Goal: Task Accomplishment & Management: Manage account settings

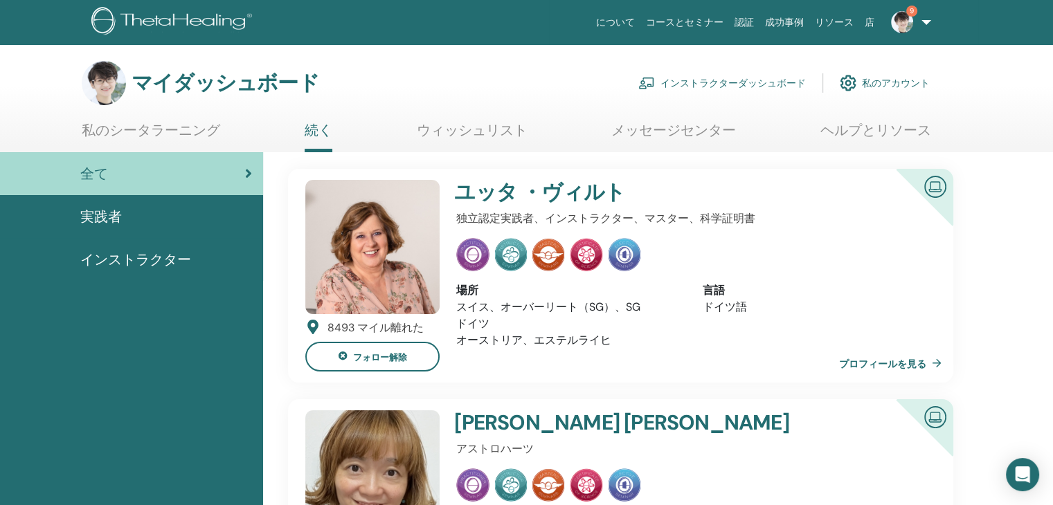
click at [689, 85] on font "インストラクターダッシュボード" at bounding box center [732, 84] width 145 height 12
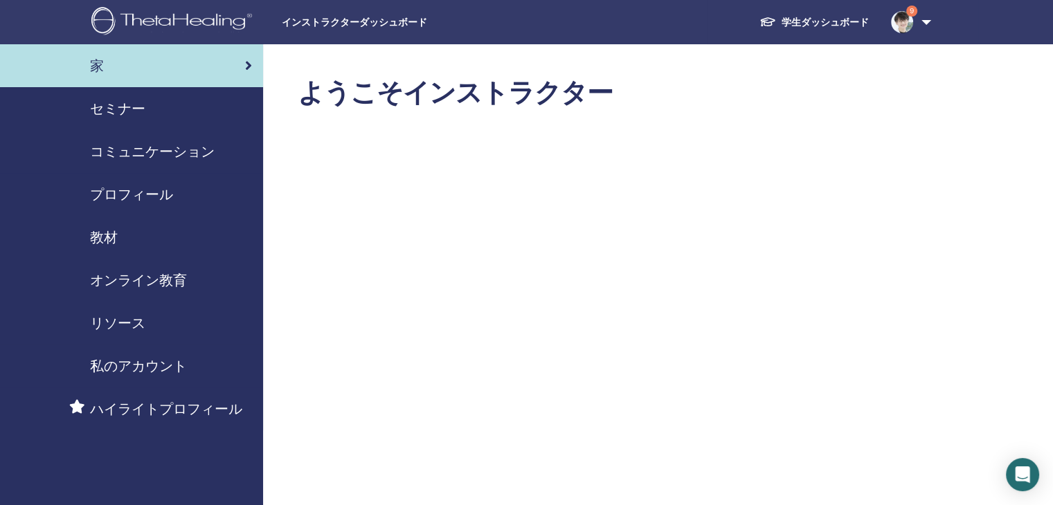
click at [138, 113] on font "セミナー" at bounding box center [117, 109] width 55 height 18
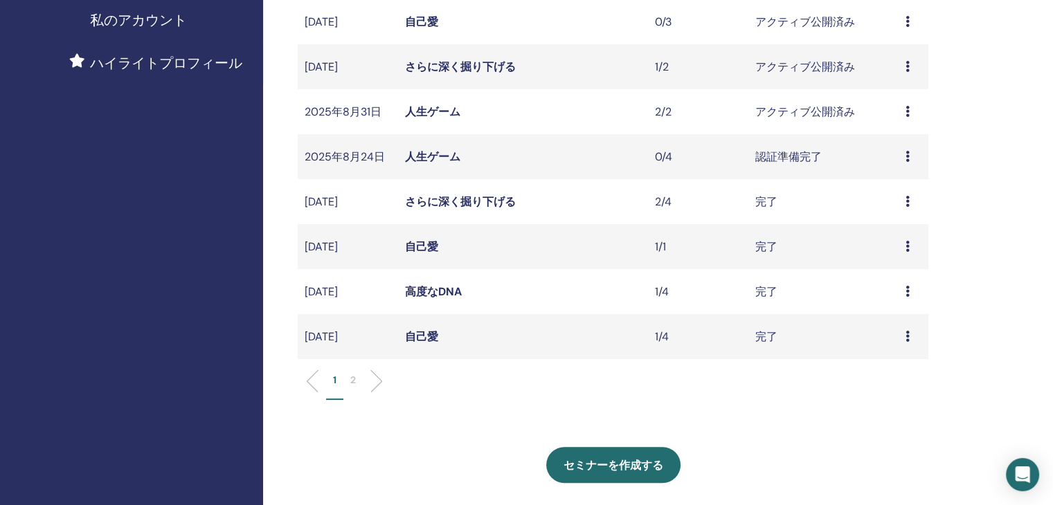
scroll to position [415, 0]
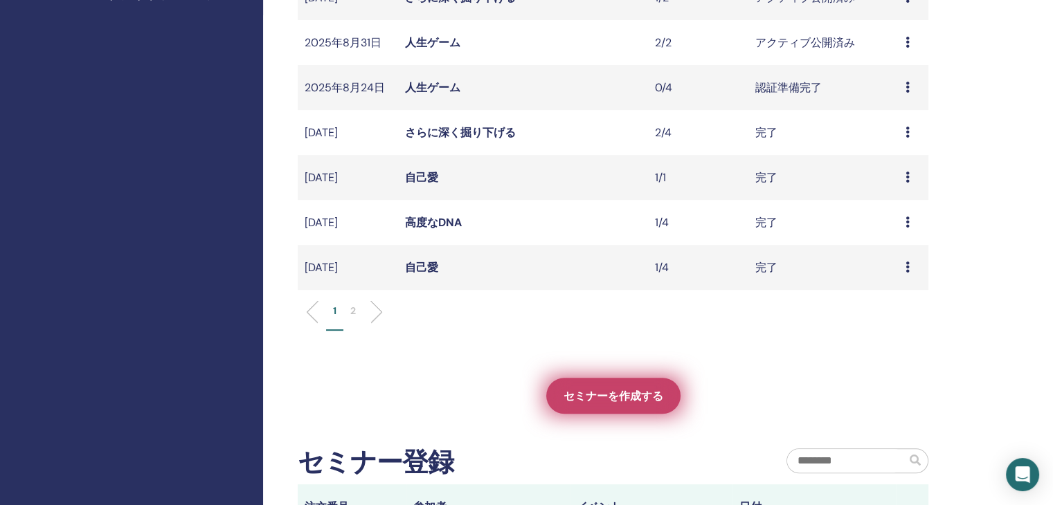
click at [671, 393] on link "セミナーを作成する" at bounding box center [613, 396] width 134 height 36
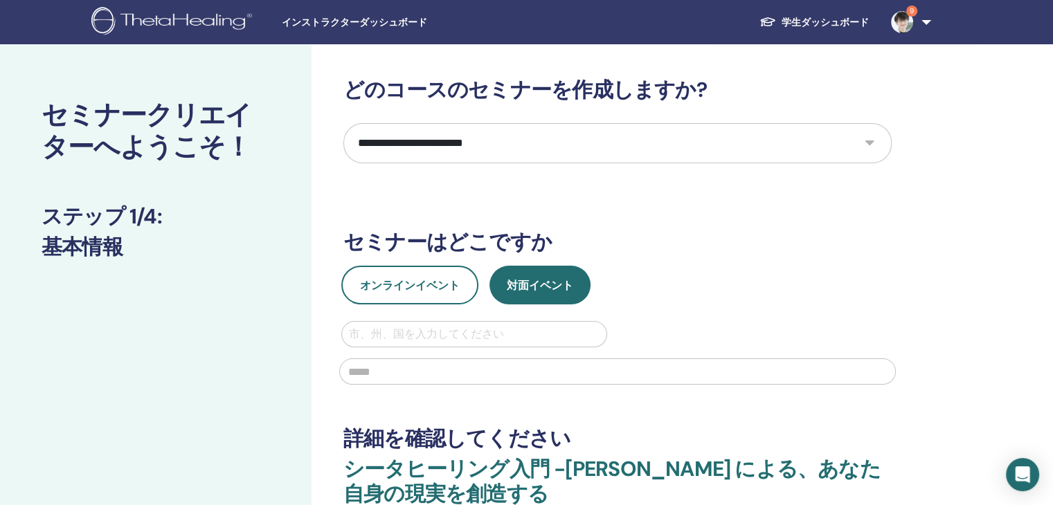
click at [878, 143] on select "**********" at bounding box center [617, 143] width 548 height 40
select select "*"
click at [343, 123] on select "**********" at bounding box center [617, 143] width 548 height 40
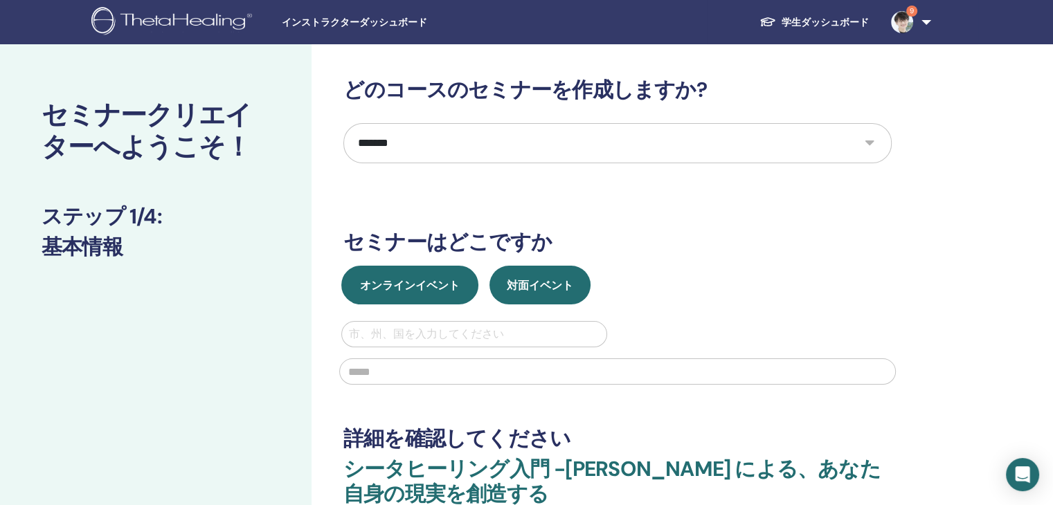
click at [404, 293] on button "オンラインイベント" at bounding box center [409, 285] width 137 height 39
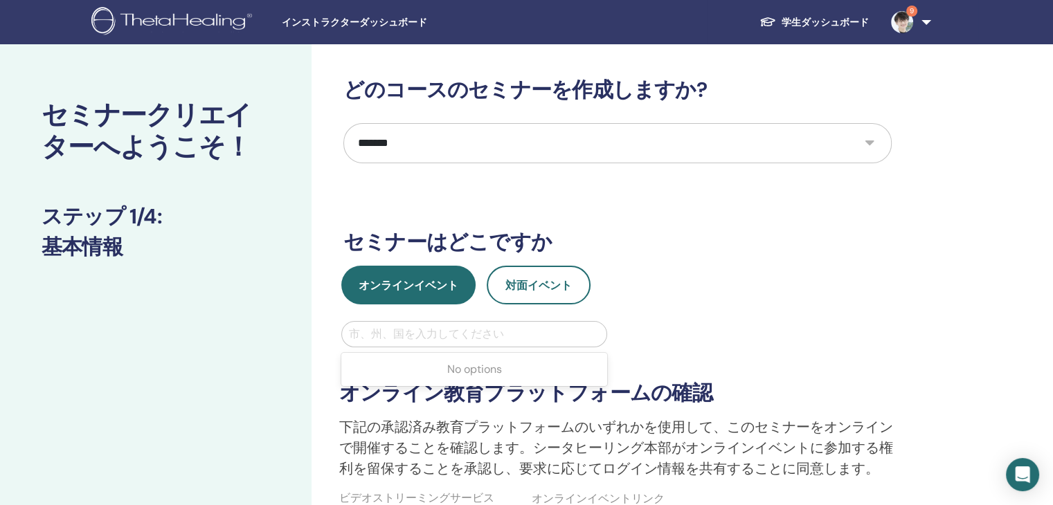
click at [411, 335] on div at bounding box center [474, 334] width 250 height 19
click at [509, 289] on font "対面イベント" at bounding box center [538, 285] width 66 height 15
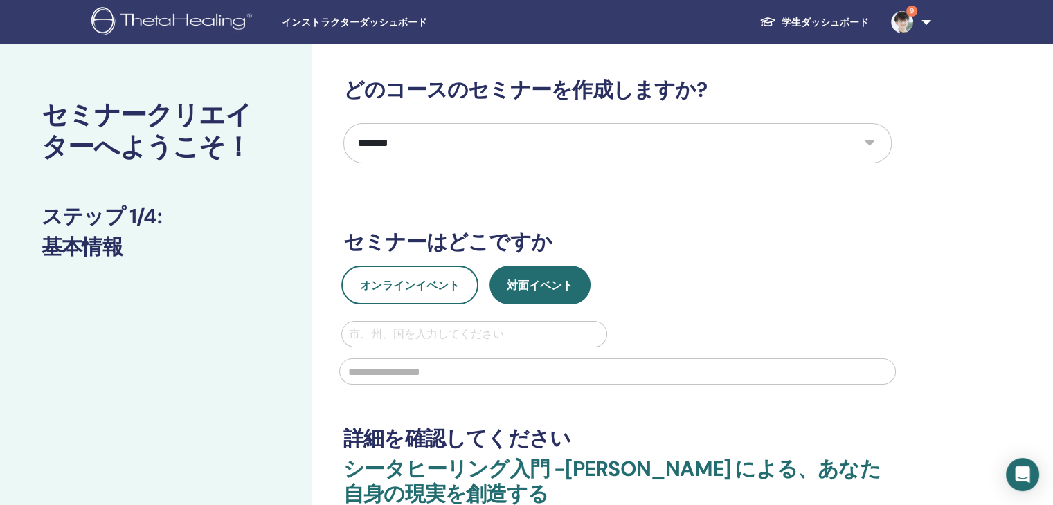
click at [467, 334] on div at bounding box center [474, 334] width 250 height 19
type input "******"
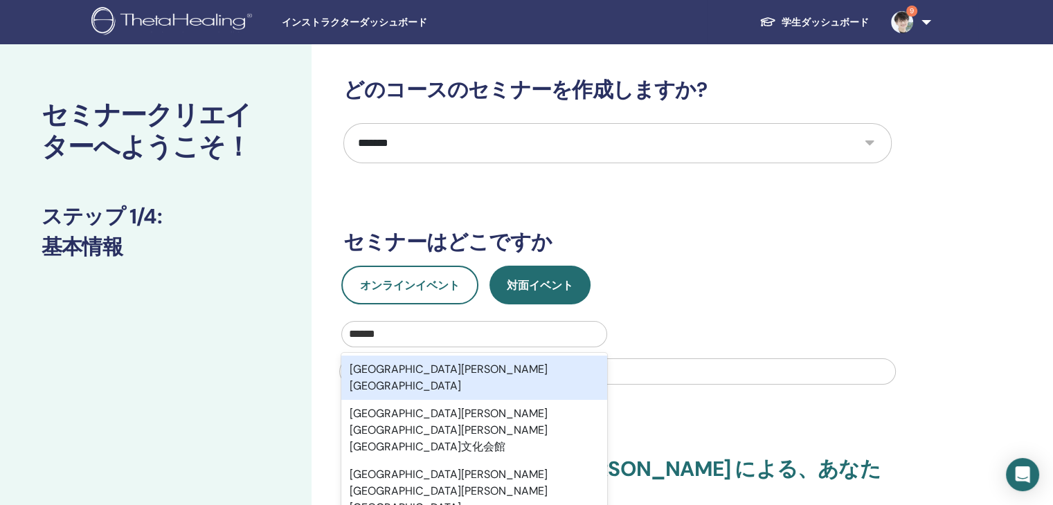
click at [466, 379] on div "埼玉県深谷市" at bounding box center [474, 378] width 266 height 44
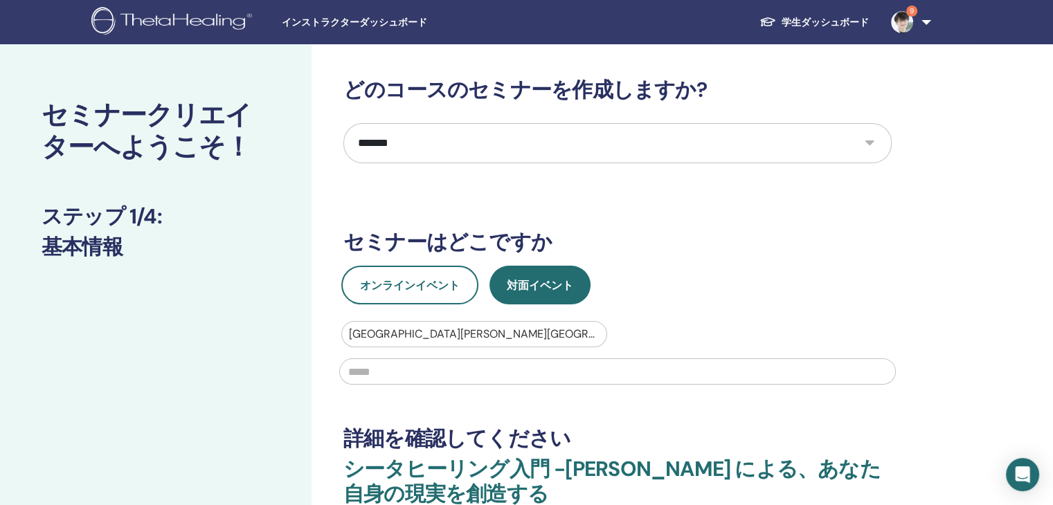
click at [466, 379] on input "text" at bounding box center [617, 371] width 556 height 26
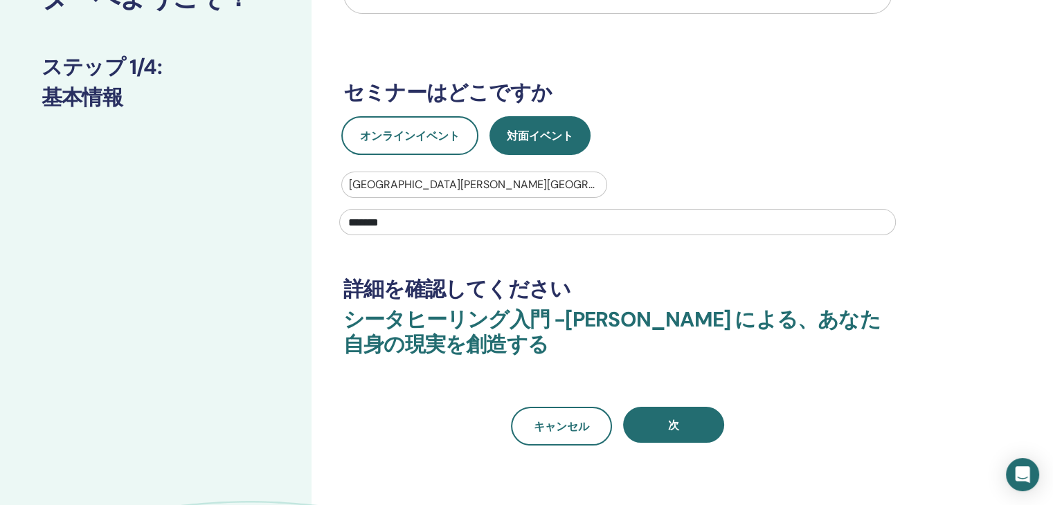
scroll to position [208, 0]
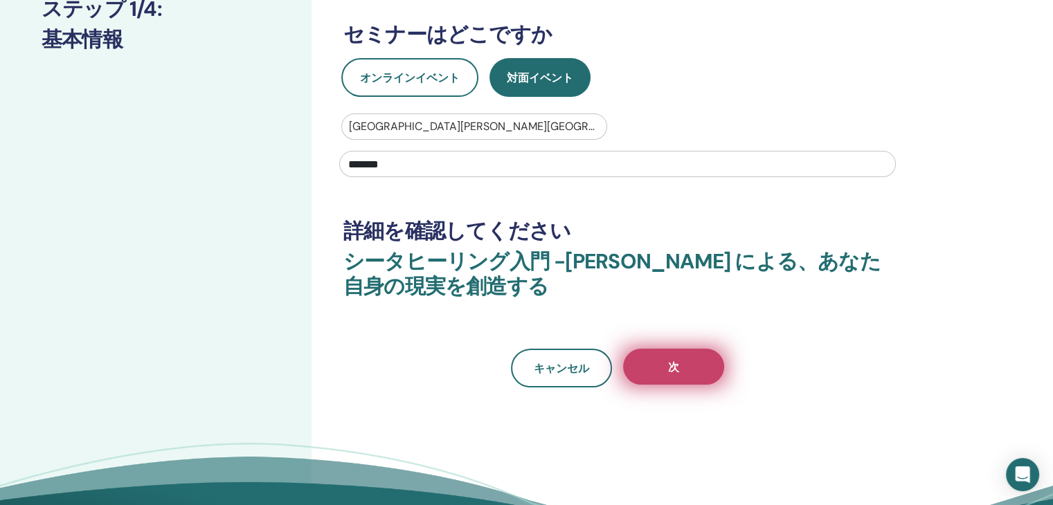
type input "*******"
click at [684, 365] on button "次" at bounding box center [673, 367] width 101 height 36
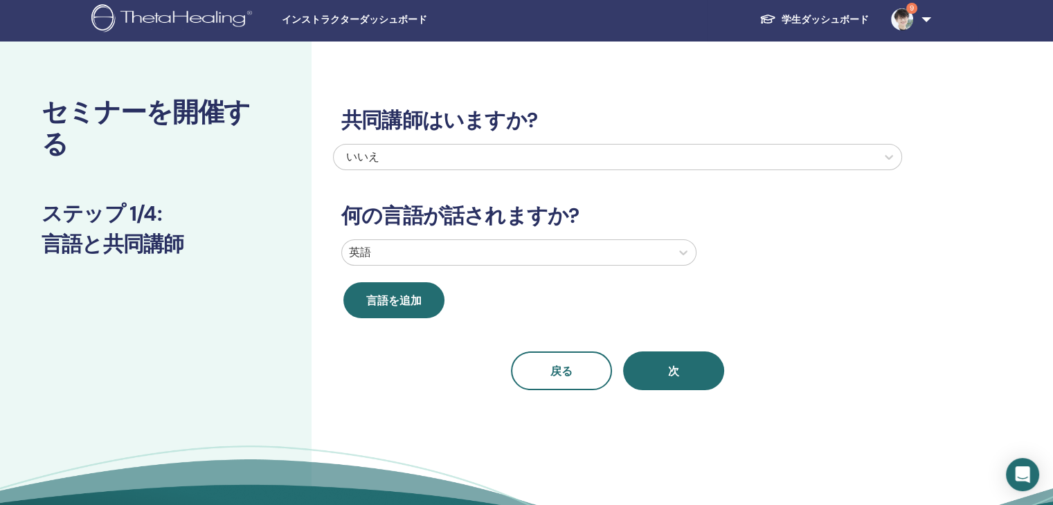
scroll to position [0, 0]
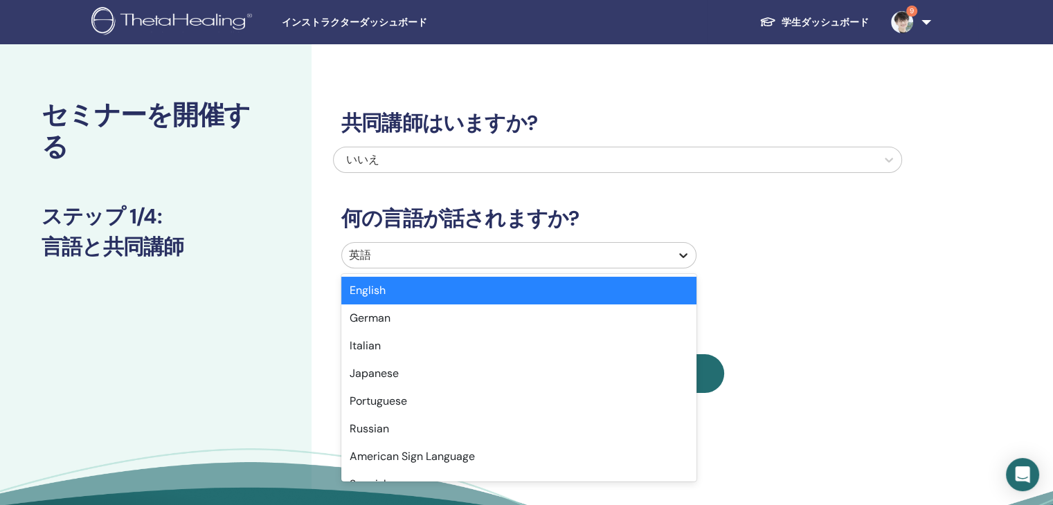
click at [681, 258] on icon at bounding box center [683, 255] width 14 height 14
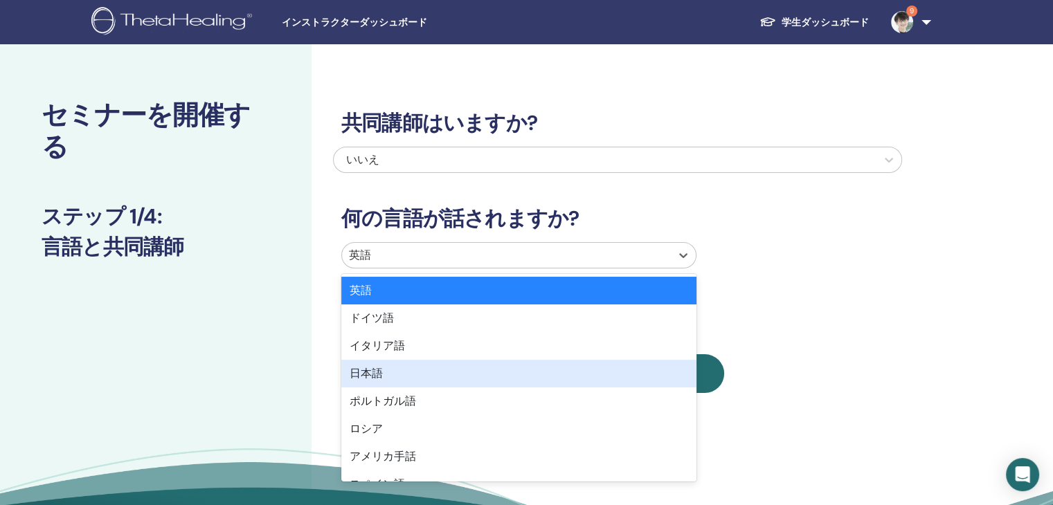
click at [634, 379] on div "日本語" at bounding box center [518, 374] width 355 height 28
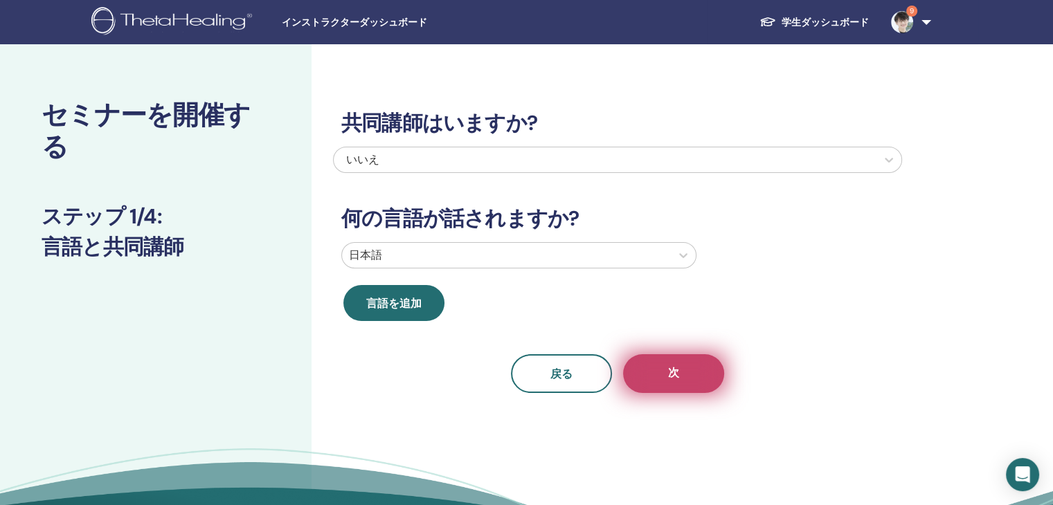
click at [674, 368] on font "次" at bounding box center [673, 372] width 11 height 15
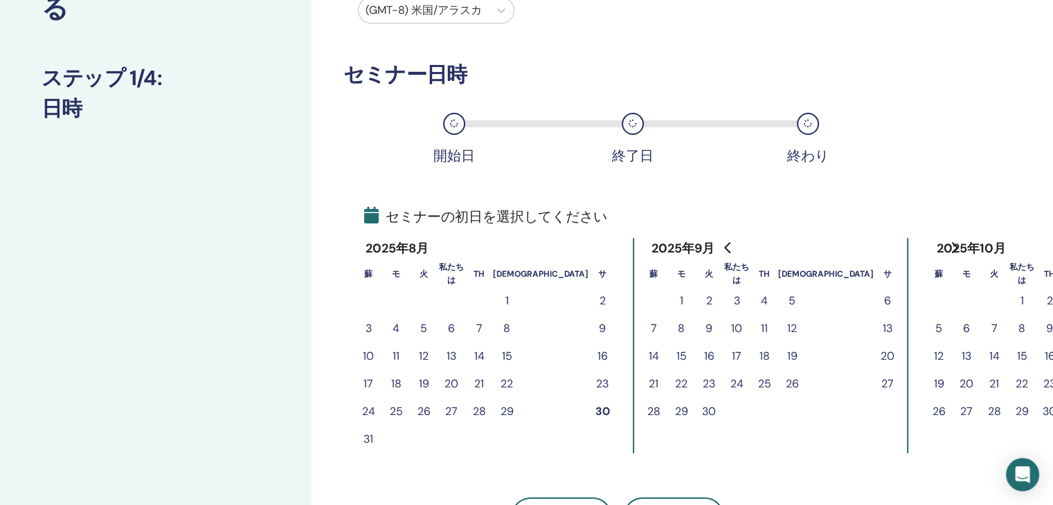
scroll to position [208, 0]
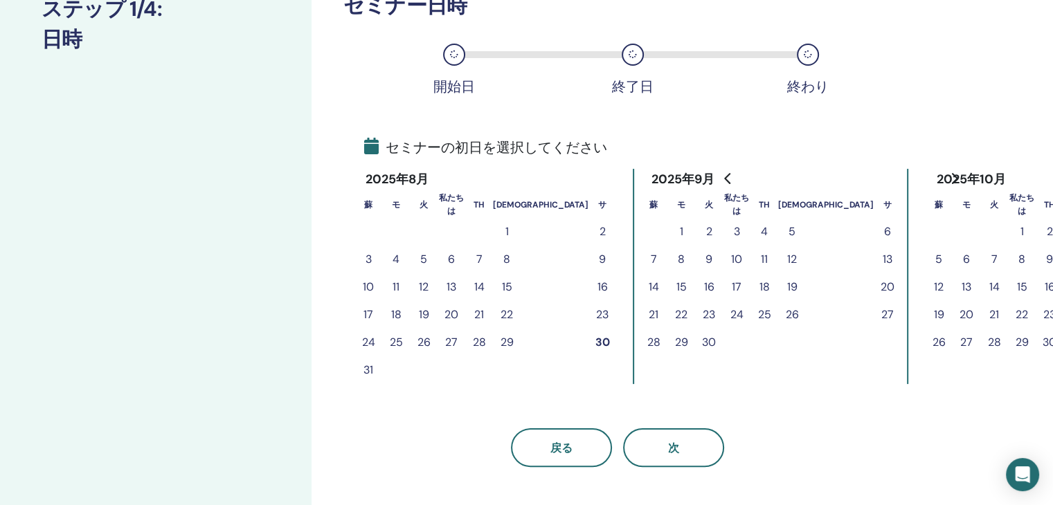
click at [677, 264] on font "8" at bounding box center [680, 259] width 7 height 15
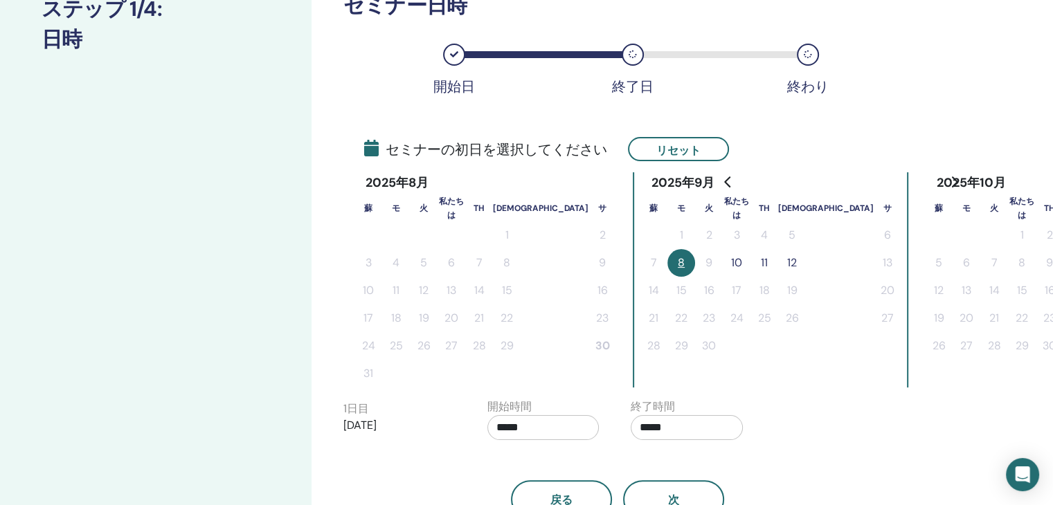
click at [731, 266] on font "10" at bounding box center [736, 262] width 11 height 15
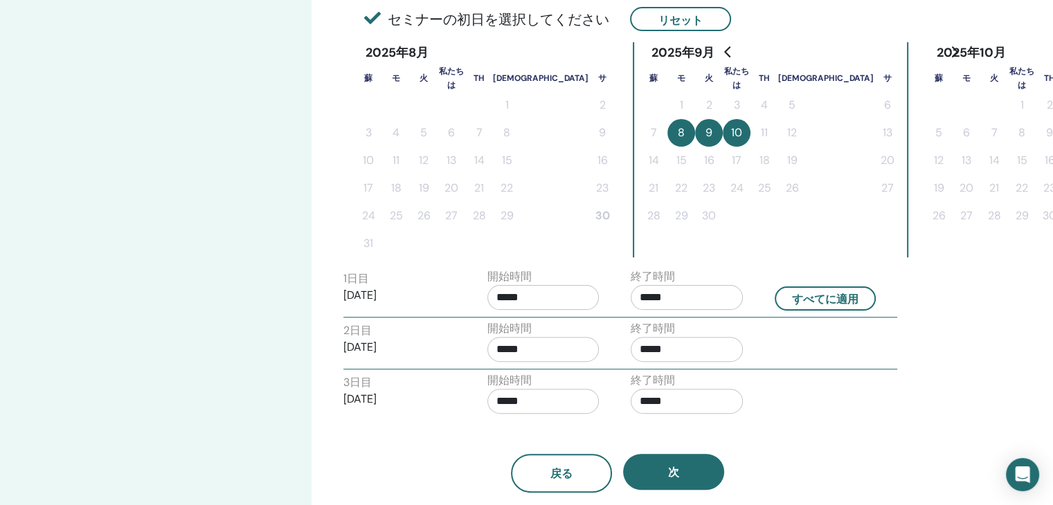
scroll to position [346, 0]
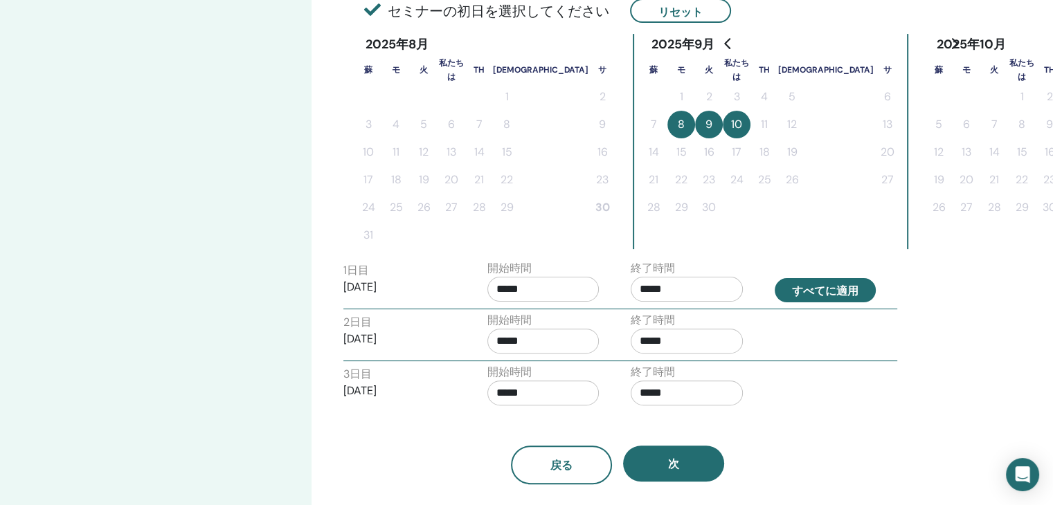
click at [820, 290] on font "すべてに適用" at bounding box center [825, 291] width 66 height 15
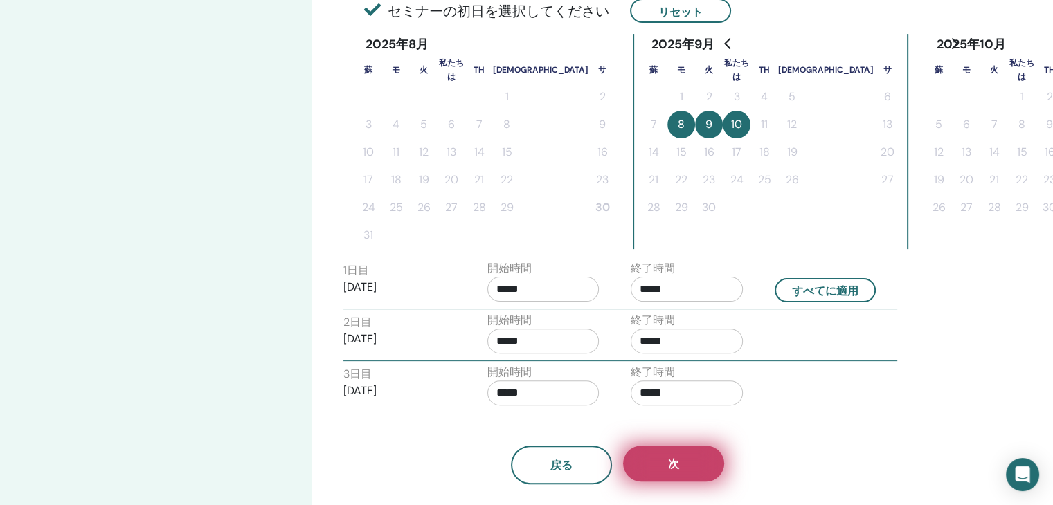
click at [687, 466] on button "次" at bounding box center [673, 464] width 101 height 36
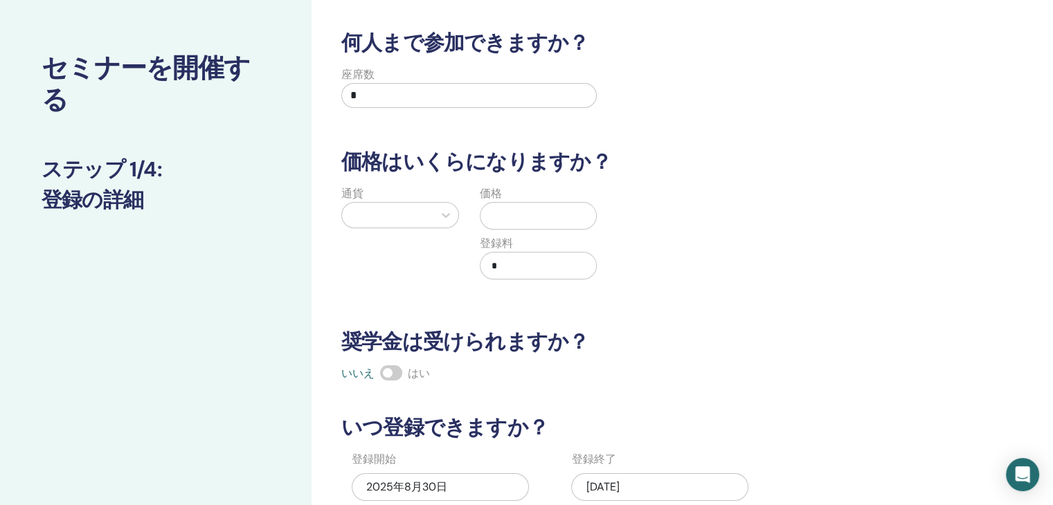
scroll to position [0, 0]
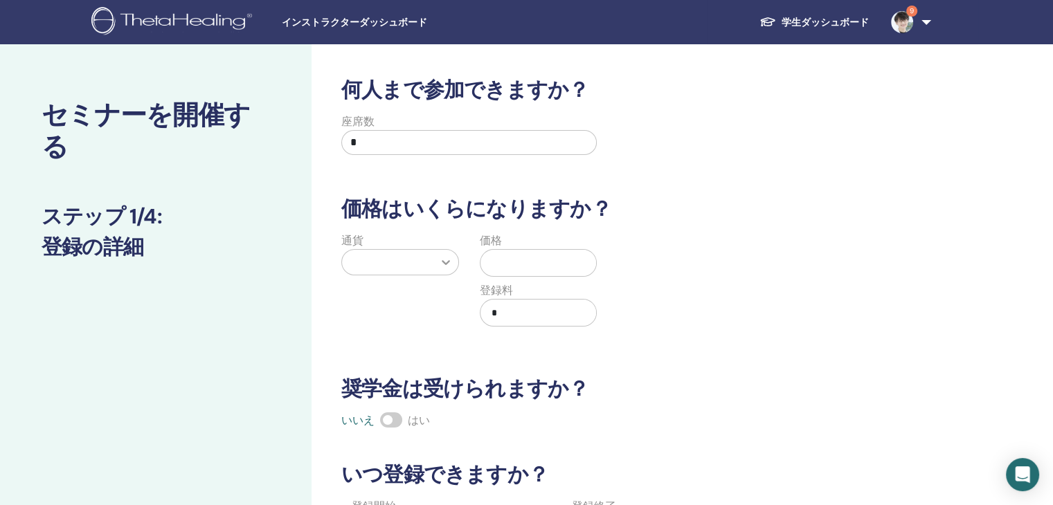
click at [446, 264] on icon at bounding box center [445, 262] width 8 height 5
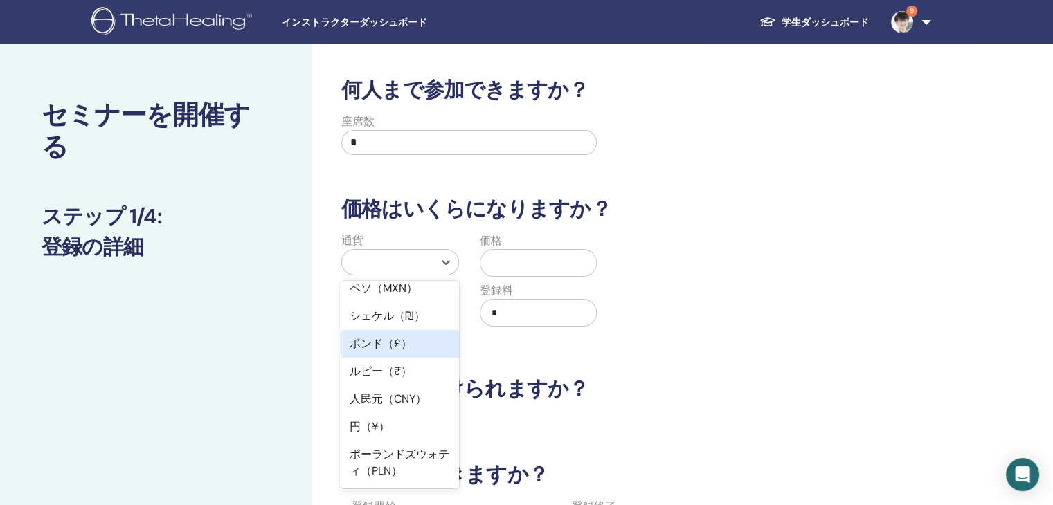
scroll to position [138, 0]
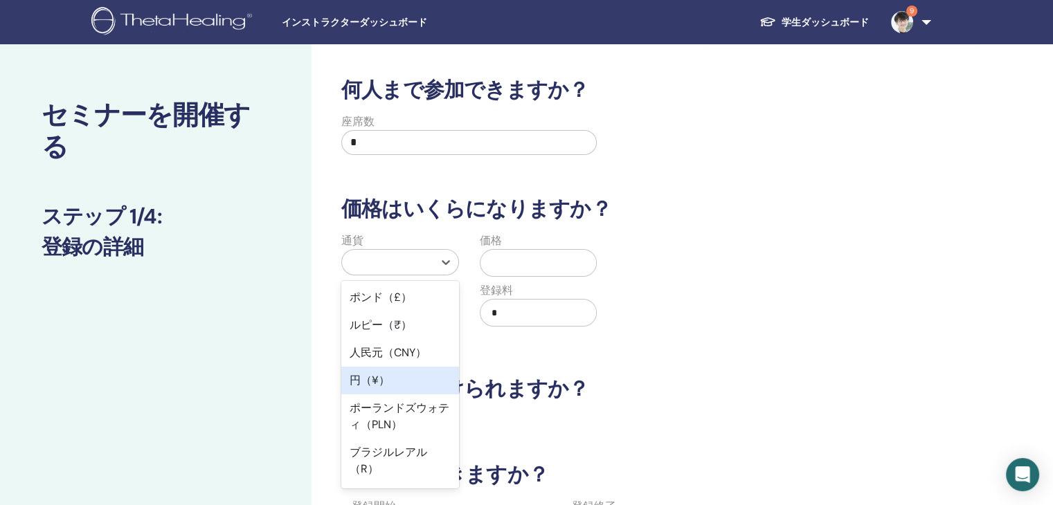
click at [392, 379] on div "円（¥）" at bounding box center [400, 381] width 118 height 28
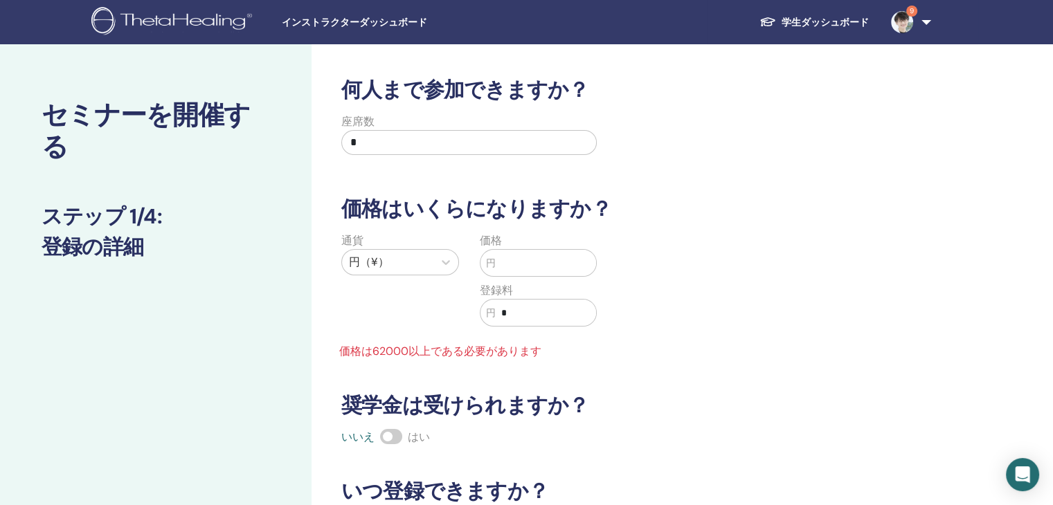
click at [515, 264] on input "text" at bounding box center [545, 263] width 101 height 26
click at [659, 330] on div "通貨 円（¥） 価格 円 ***** 登録料 円 * 価格は62000以上である必要があります" at bounding box center [606, 296] width 569 height 127
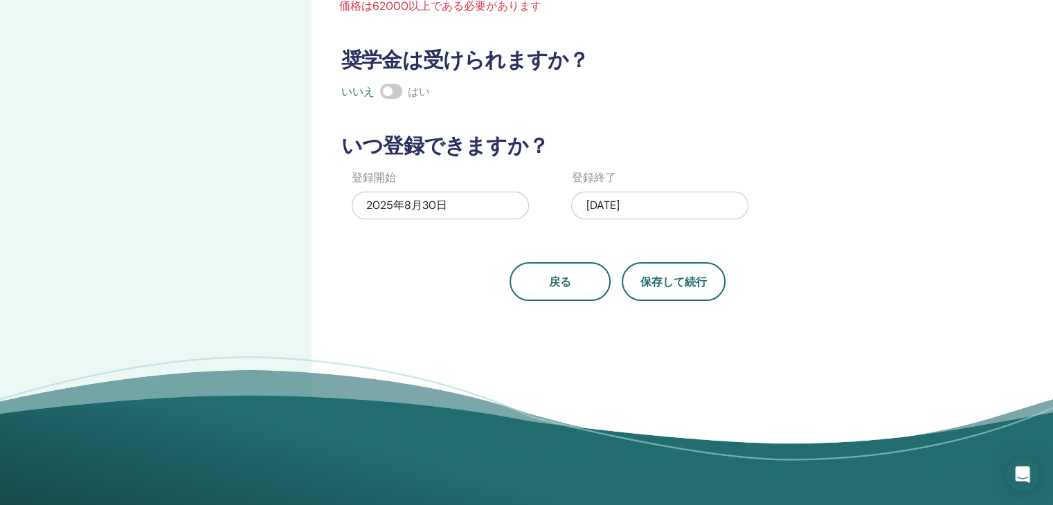
scroll to position [346, 0]
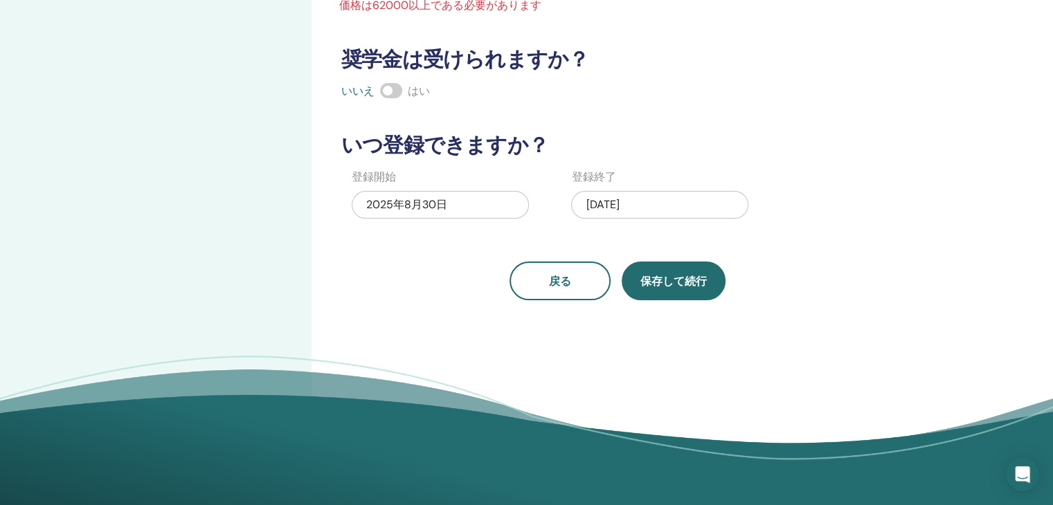
click at [690, 280] on font "保存して続行" at bounding box center [673, 281] width 66 height 15
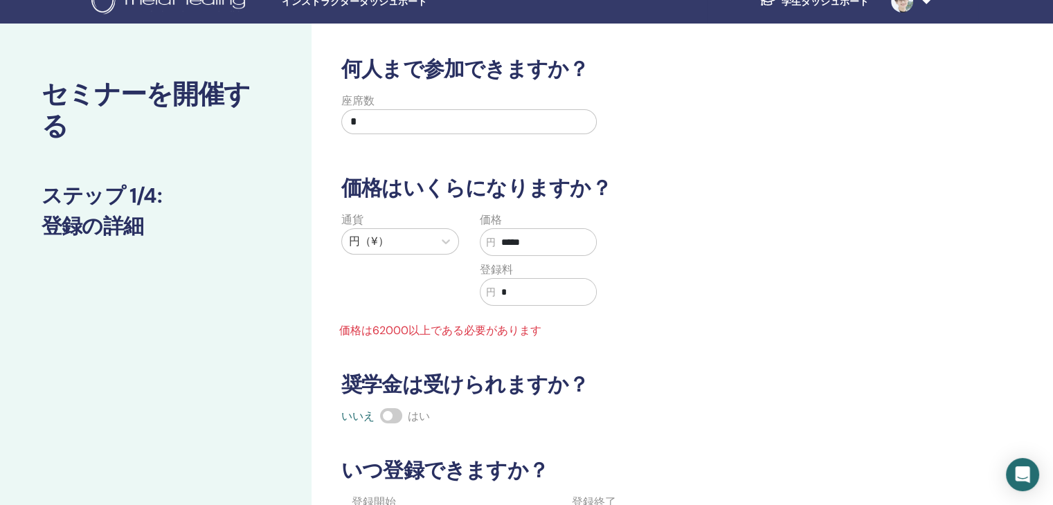
scroll to position [0, 0]
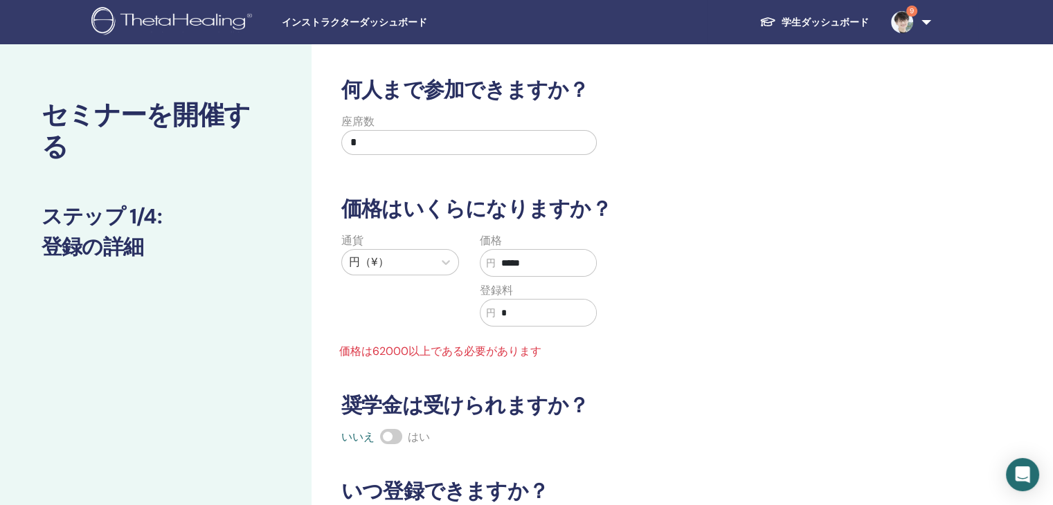
click at [545, 261] on input "*****" at bounding box center [545, 263] width 101 height 26
drag, startPoint x: 545, startPoint y: 261, endPoint x: 459, endPoint y: 275, distance: 87.0
click at [459, 275] on div "通貨 円（¥） 価格 円 ***** 登録料 円 * 価格は62000以上である必要があります" at bounding box center [469, 296] width 276 height 127
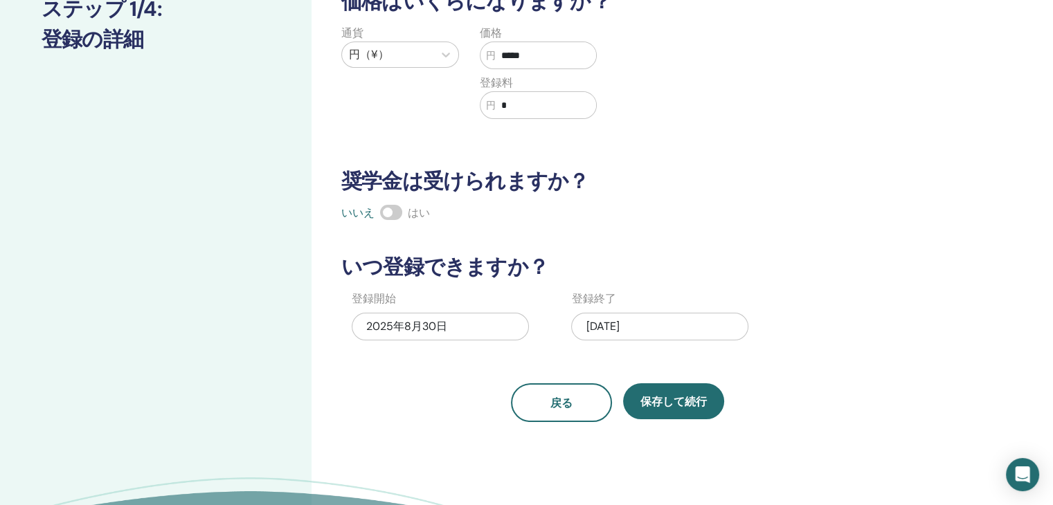
scroll to position [277, 0]
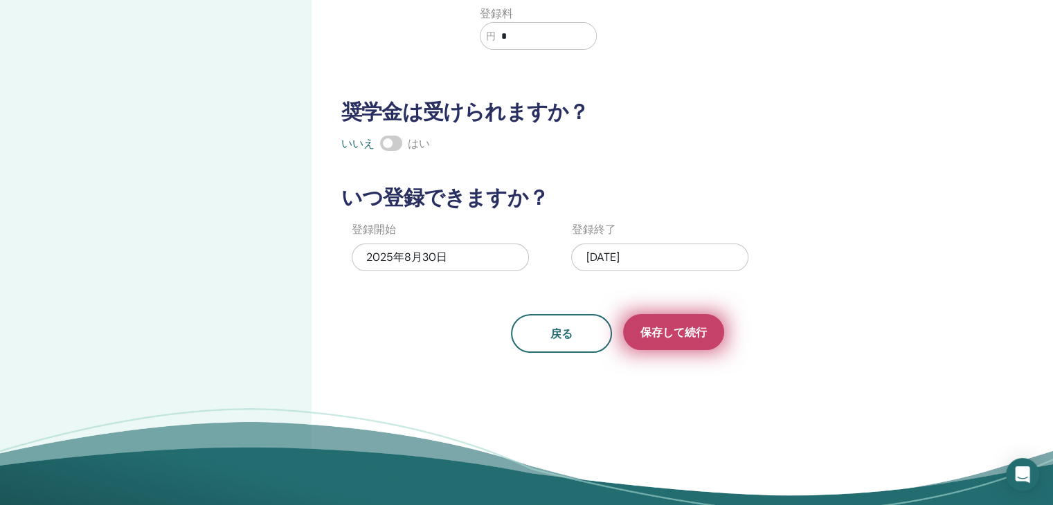
type input "*****"
click at [700, 335] on font "保存して続行" at bounding box center [673, 332] width 66 height 15
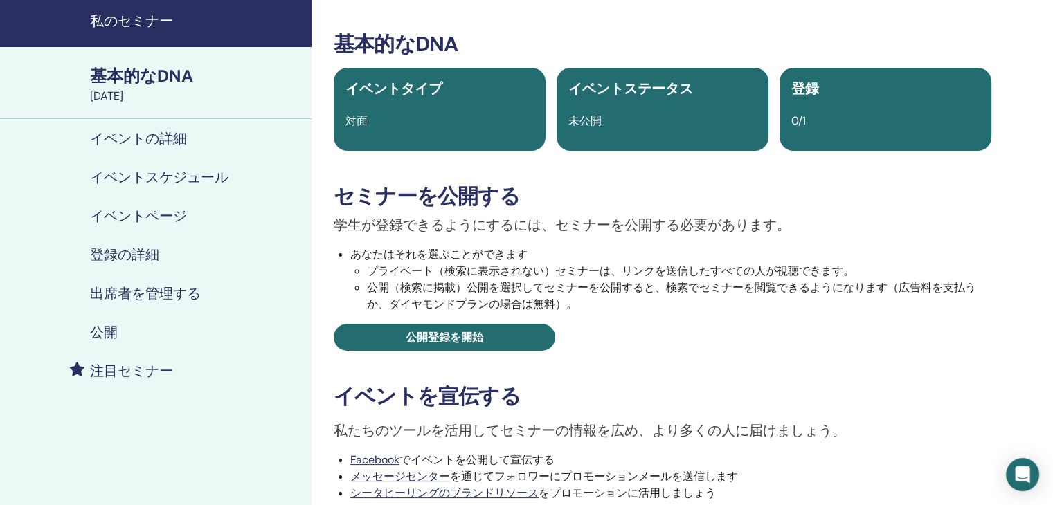
scroll to position [69, 0]
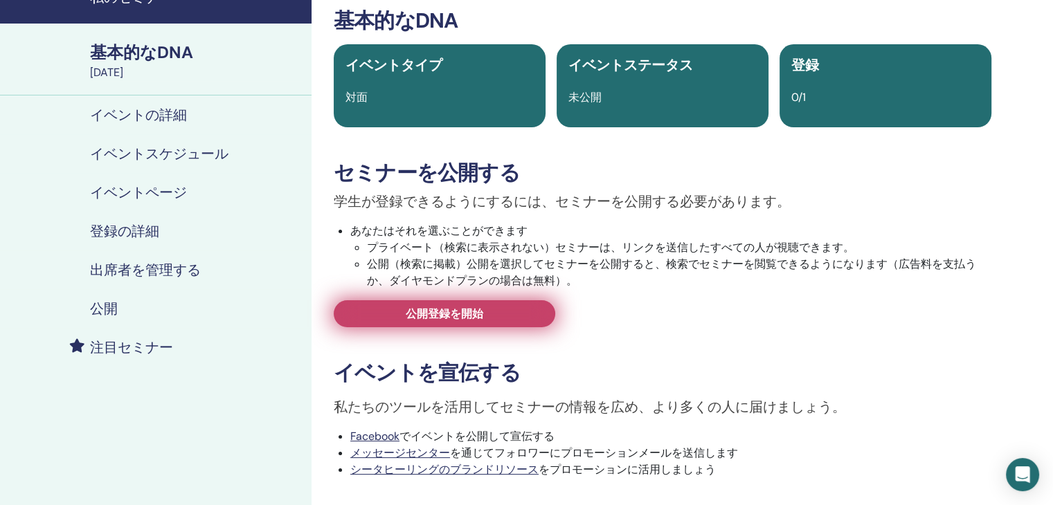
click at [465, 320] on font "公開登録を開始" at bounding box center [445, 314] width 78 height 15
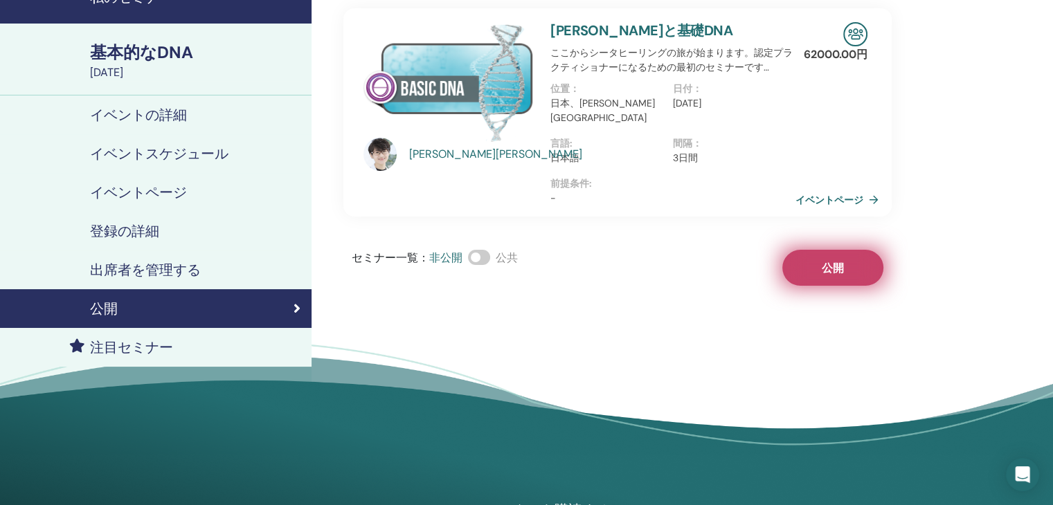
click at [844, 253] on button "公開" at bounding box center [832, 268] width 101 height 36
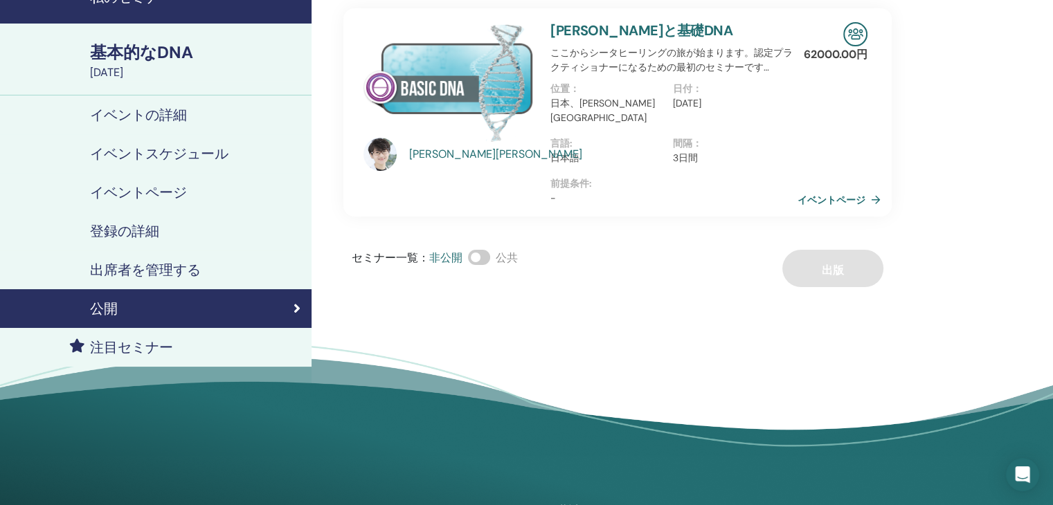
click at [871, 189] on link "イベントページ" at bounding box center [841, 199] width 89 height 21
click at [873, 189] on link "イベントページ" at bounding box center [841, 199] width 89 height 21
click at [823, 194] on font "イベントページ" at bounding box center [831, 200] width 68 height 12
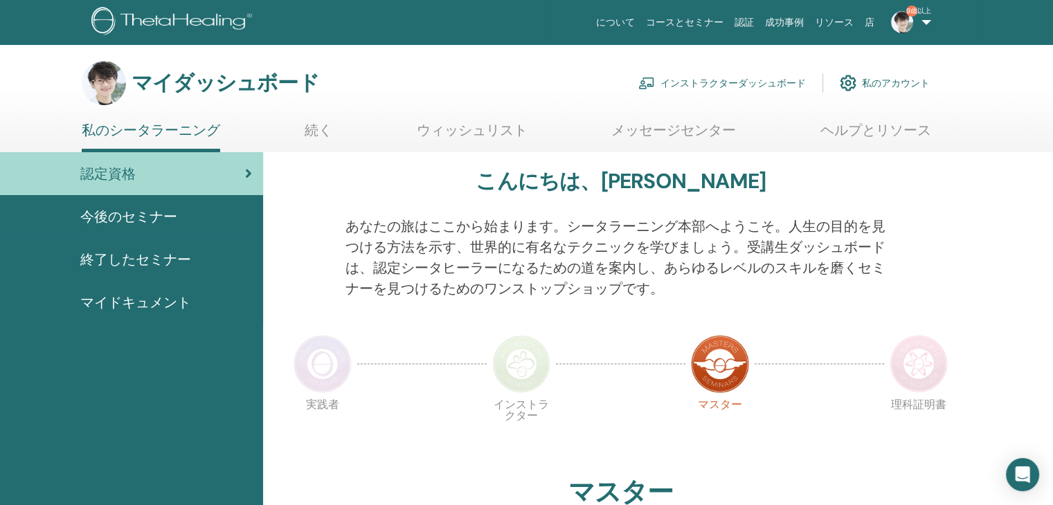
click at [722, 84] on font "インストラクターダッシュボード" at bounding box center [732, 84] width 145 height 12
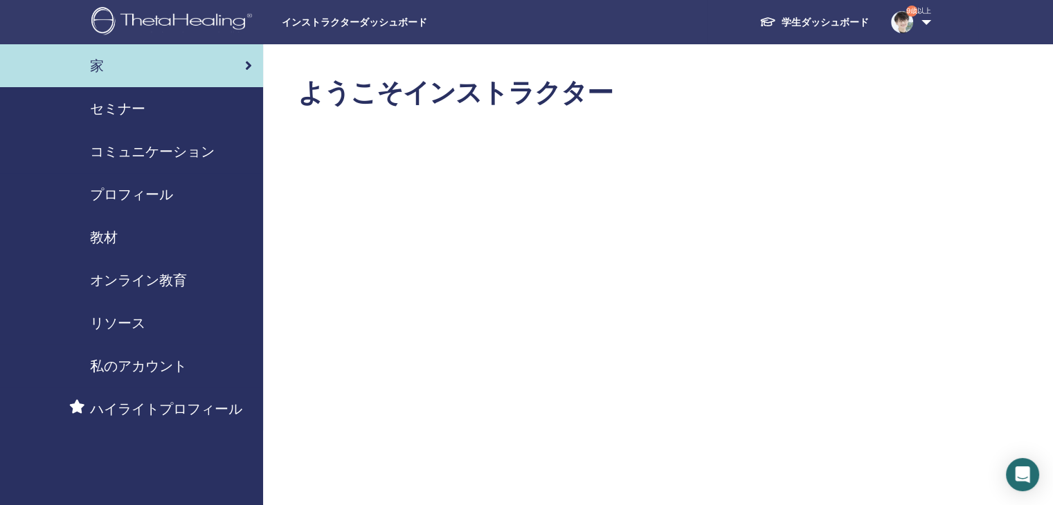
click at [104, 111] on font "セミナー" at bounding box center [117, 109] width 55 height 18
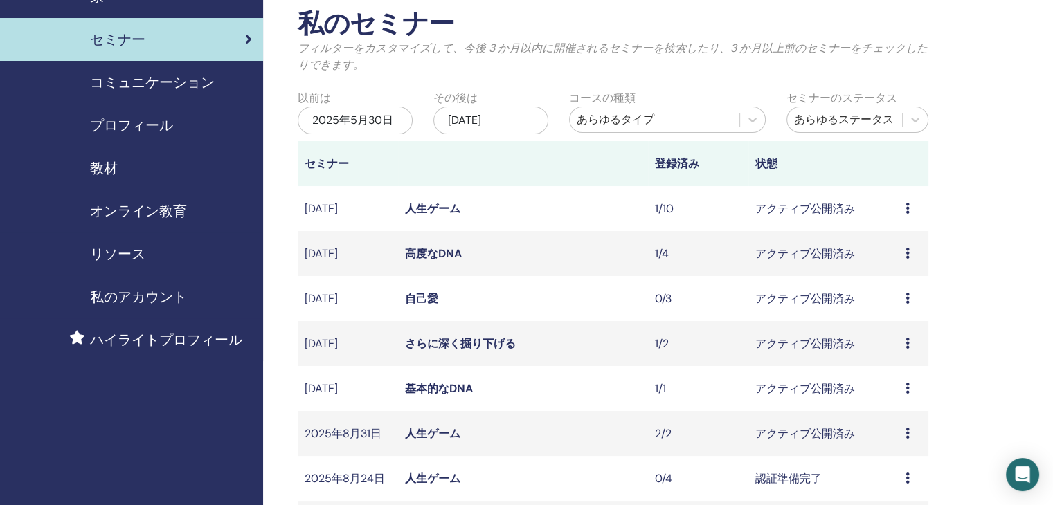
scroll to position [138, 0]
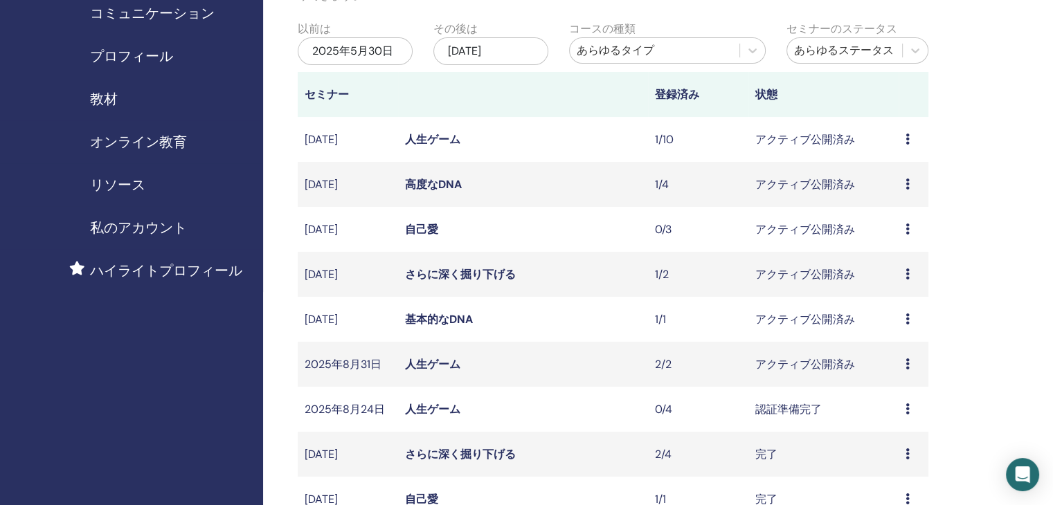
click at [906, 319] on icon at bounding box center [907, 318] width 4 height 11
click at [889, 370] on font "参加者" at bounding box center [886, 372] width 33 height 15
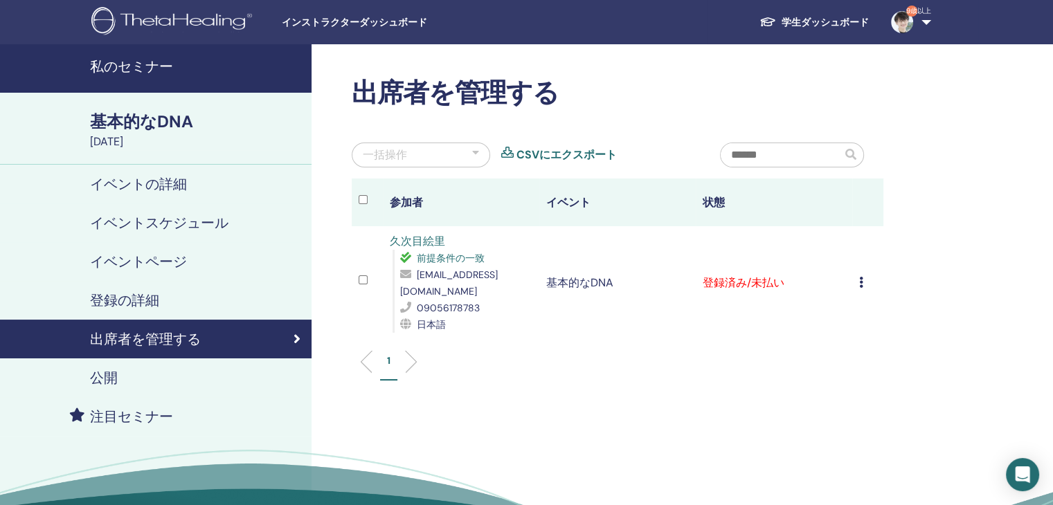
click at [859, 277] on icon at bounding box center [861, 282] width 4 height 11
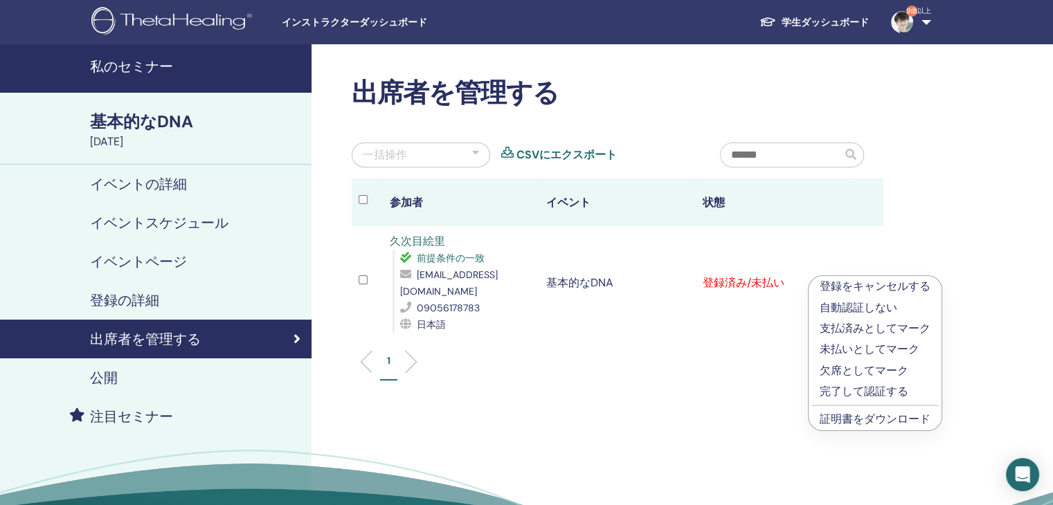
click at [853, 392] on font "完了して認証する" at bounding box center [863, 391] width 89 height 15
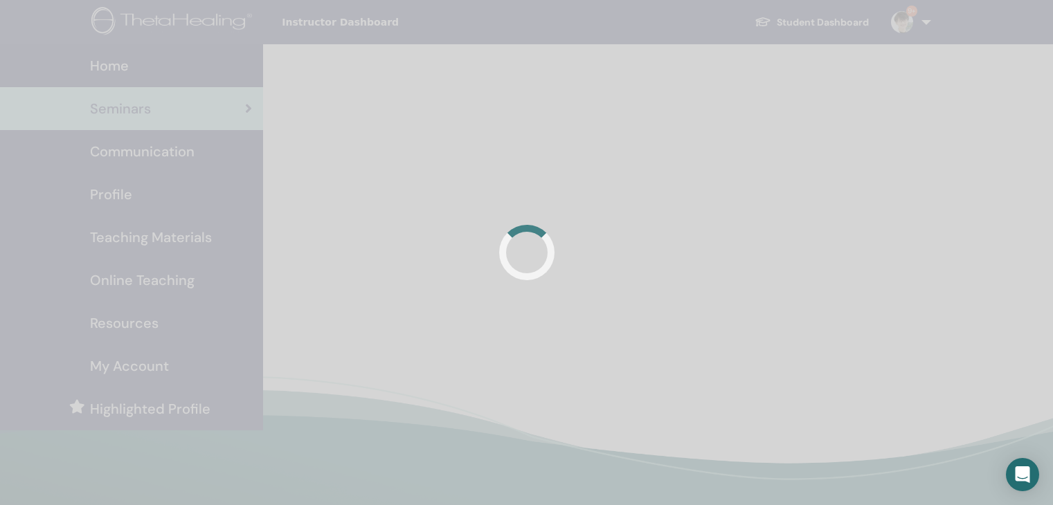
scroll to position [138, 0]
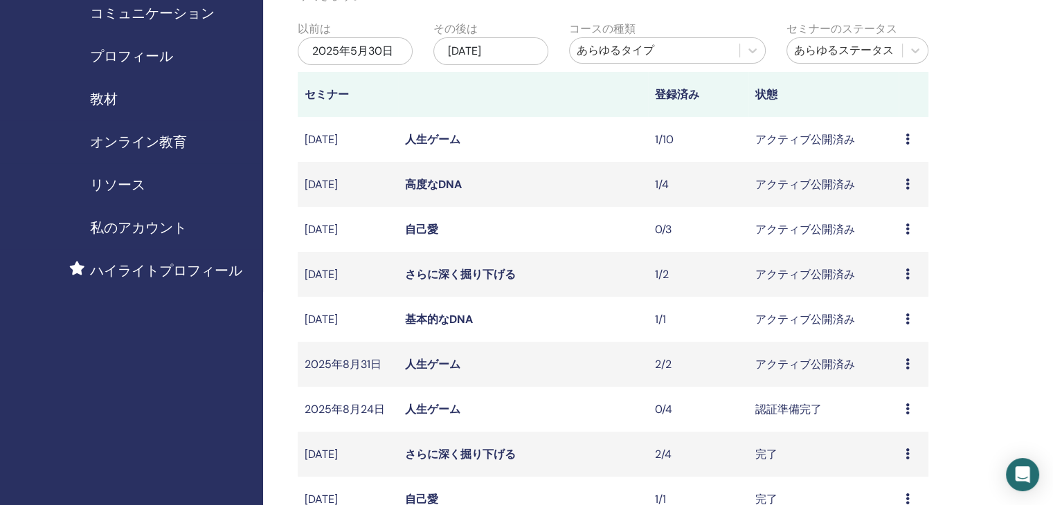
click at [905, 366] on icon at bounding box center [907, 363] width 4 height 11
click at [884, 424] on font "参加者" at bounding box center [885, 419] width 33 height 15
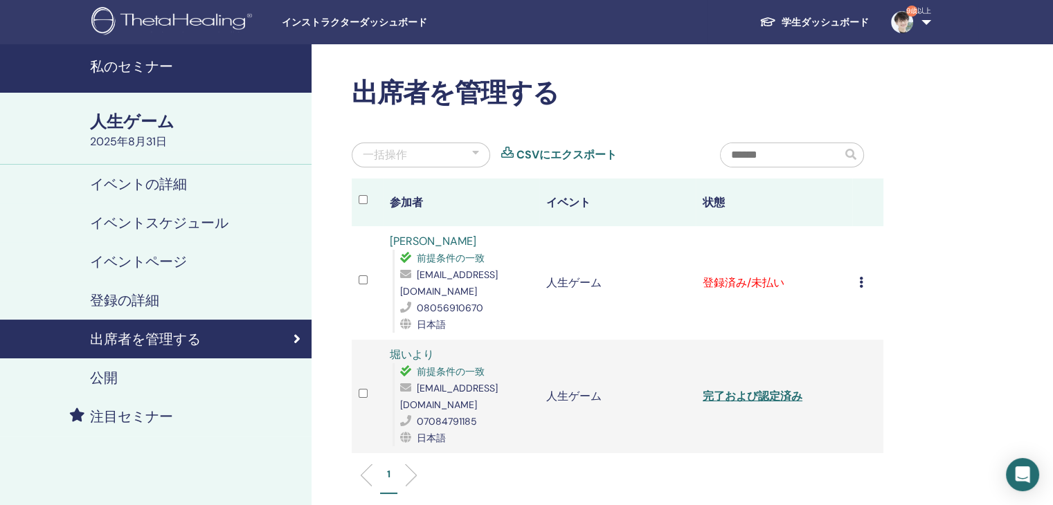
click at [861, 282] on icon at bounding box center [861, 282] width 4 height 11
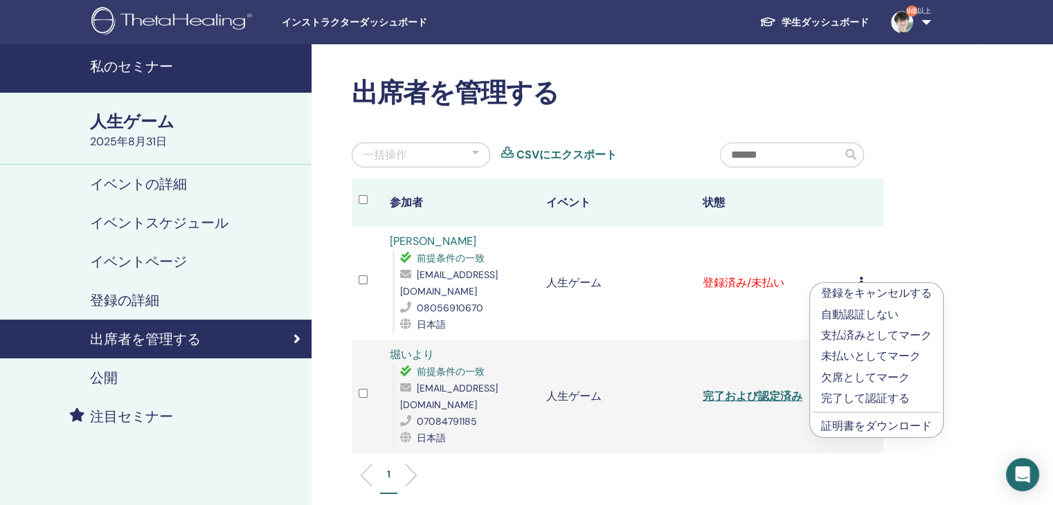
click at [861, 397] on font "完了して認証する" at bounding box center [865, 398] width 89 height 15
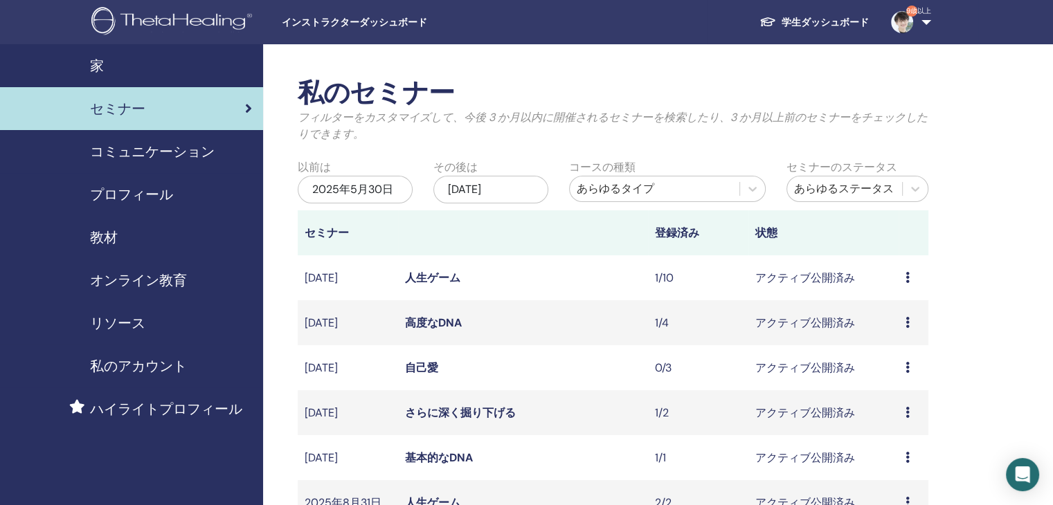
click at [126, 197] on font "プロフィール" at bounding box center [131, 194] width 83 height 18
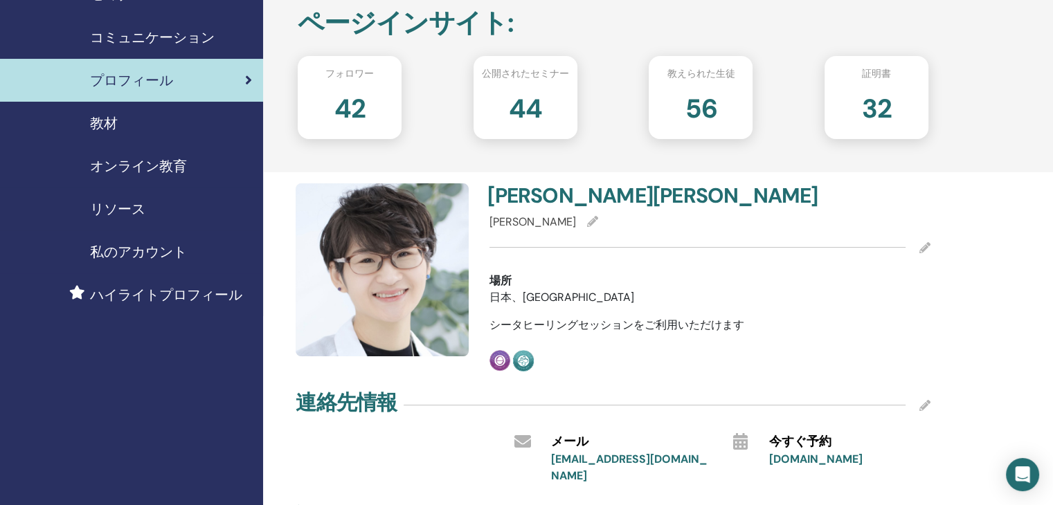
scroll to position [138, 0]
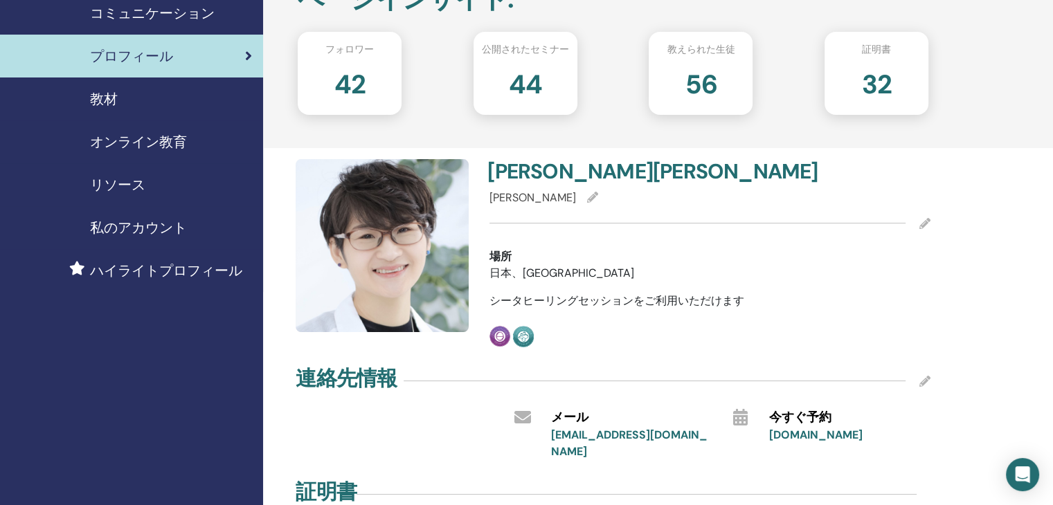
click at [926, 224] on icon at bounding box center [924, 223] width 11 height 11
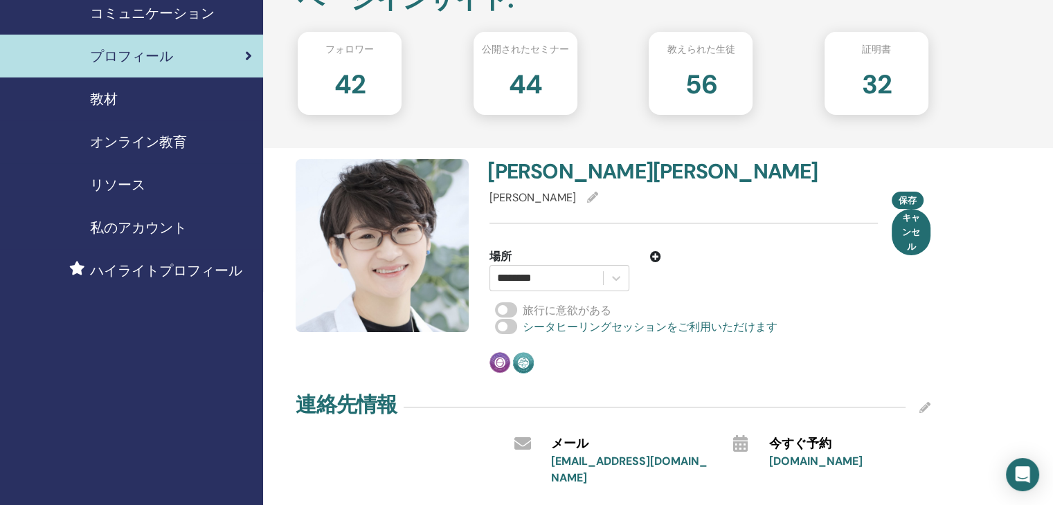
click at [507, 311] on span at bounding box center [506, 309] width 22 height 15
click at [621, 280] on icon at bounding box center [616, 278] width 14 height 14
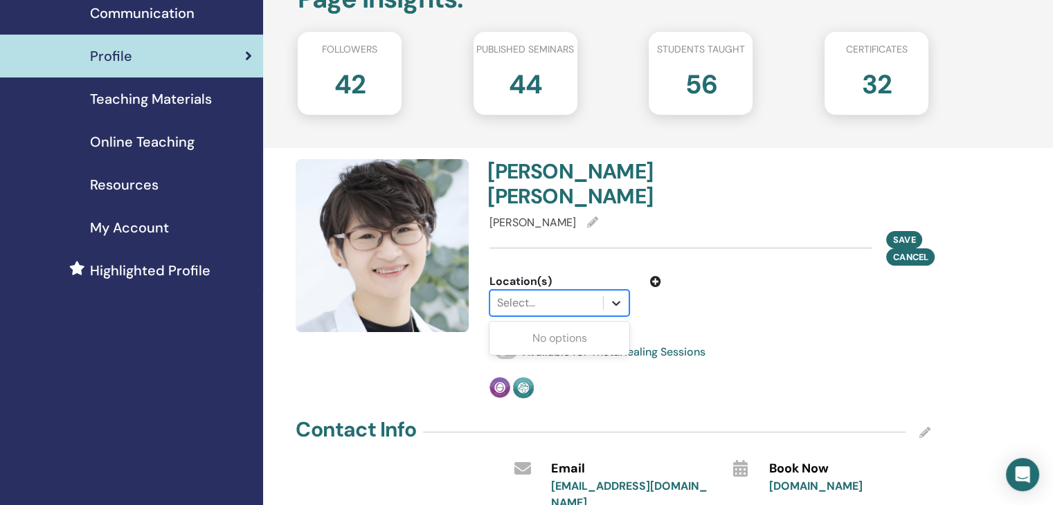
click at [621, 296] on icon at bounding box center [616, 303] width 14 height 14
click at [765, 327] on div "Willing to travel" at bounding box center [709, 335] width 441 height 17
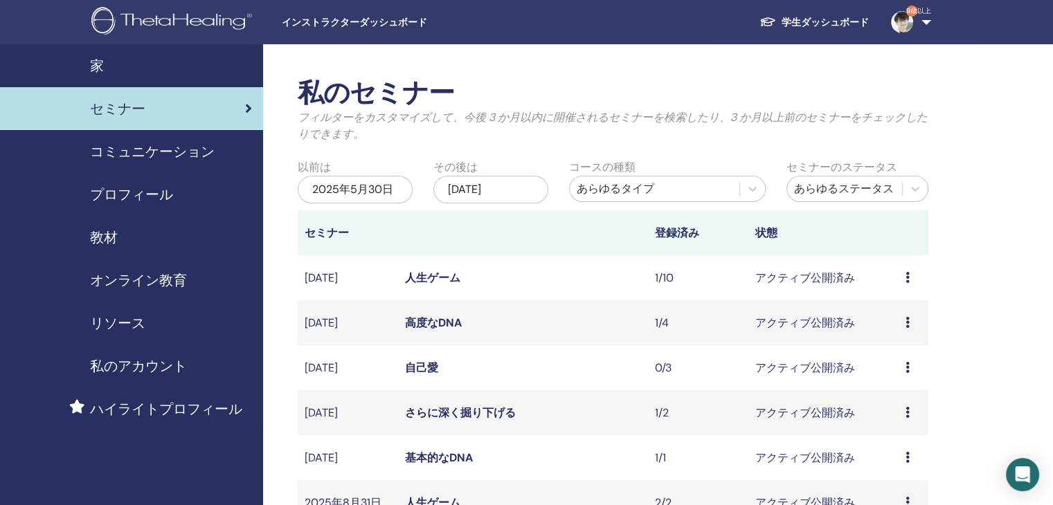
click at [138, 186] on font "プロフィール" at bounding box center [131, 194] width 83 height 18
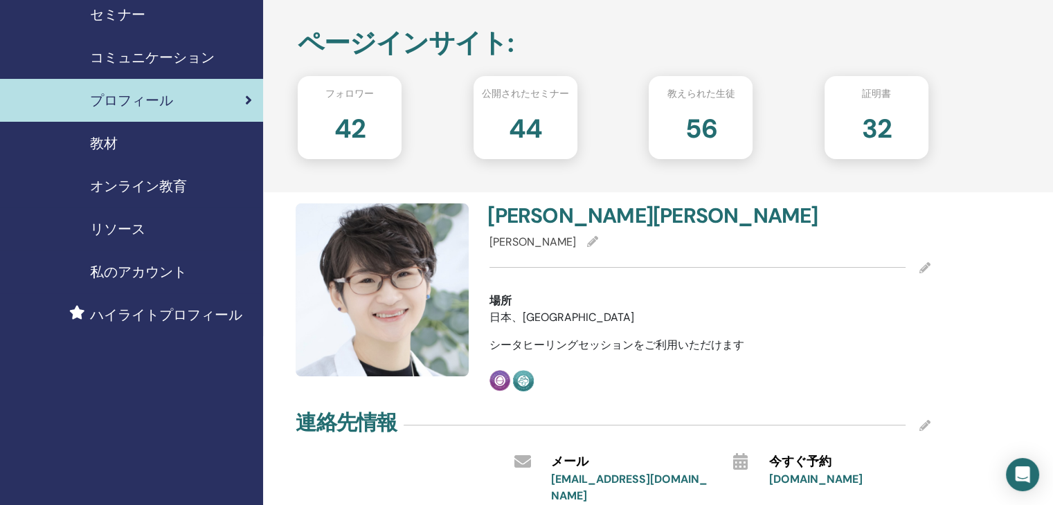
scroll to position [138, 0]
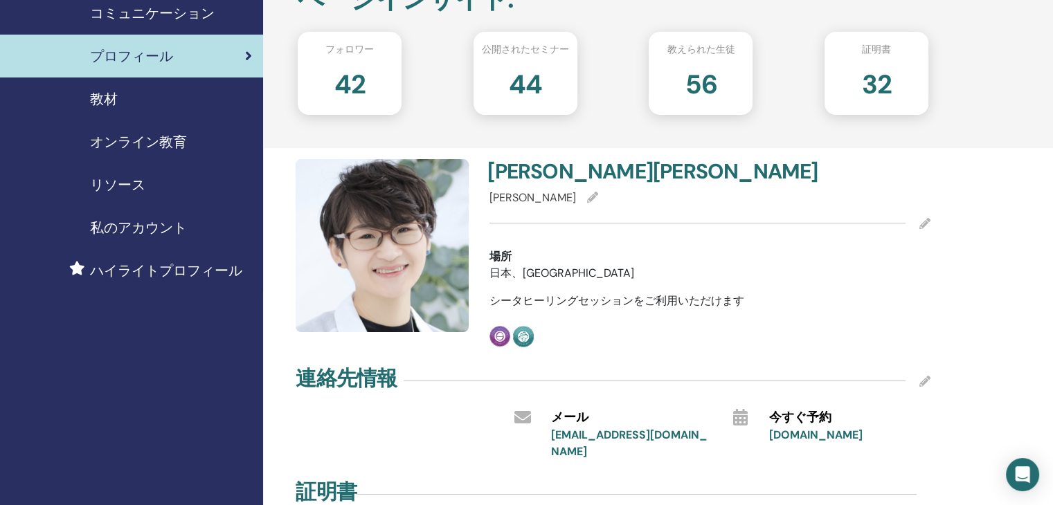
click at [924, 227] on icon at bounding box center [924, 223] width 11 height 11
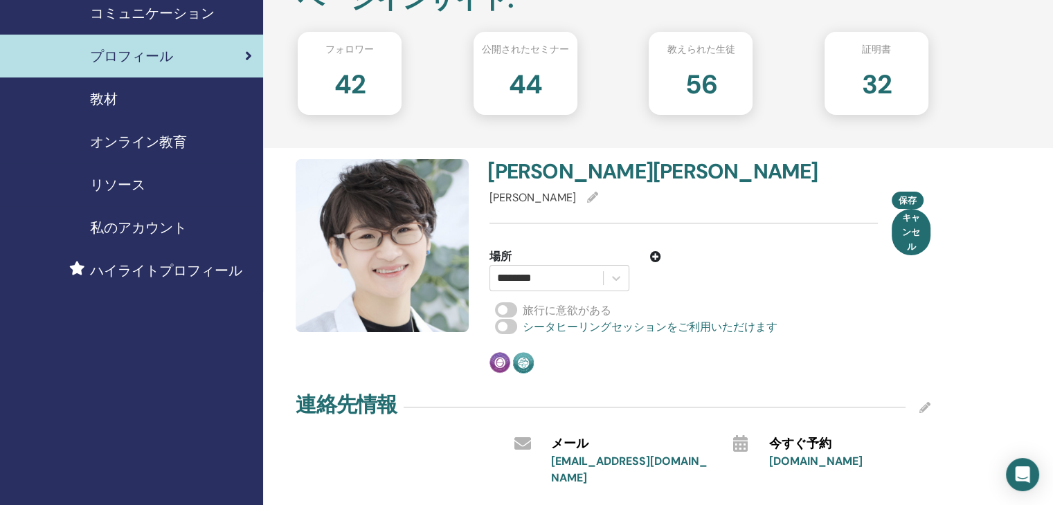
click at [513, 307] on span at bounding box center [506, 309] width 22 height 15
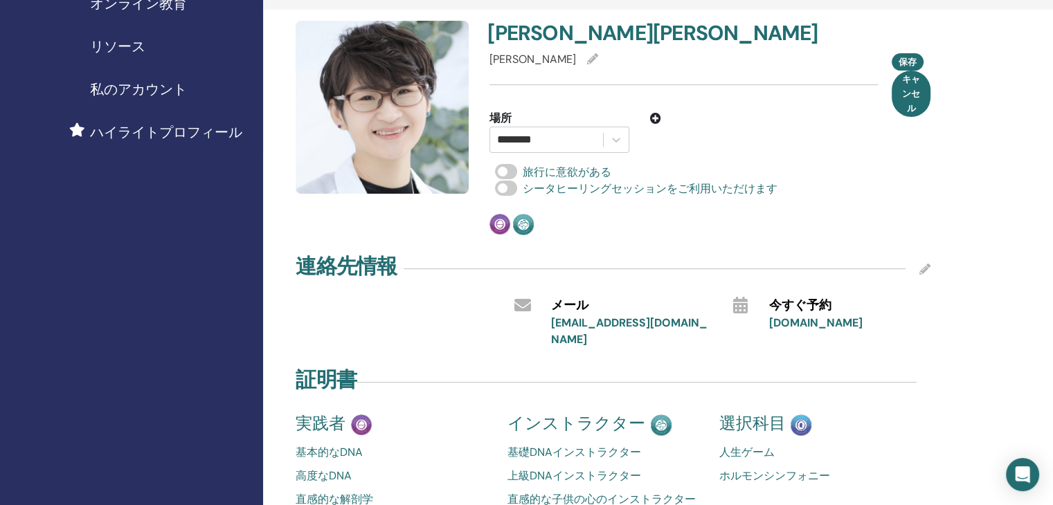
scroll to position [208, 0]
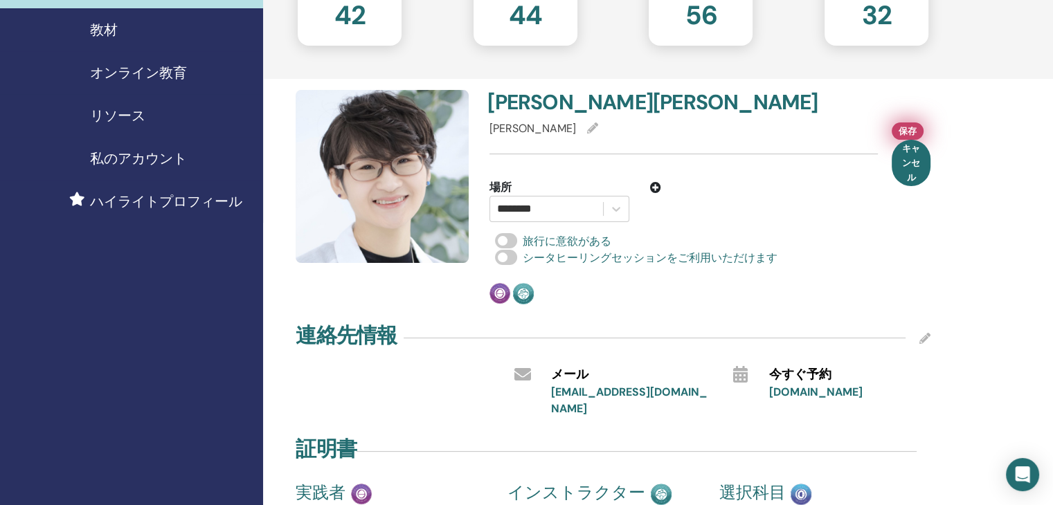
click at [907, 129] on font "保存" at bounding box center [907, 131] width 18 height 12
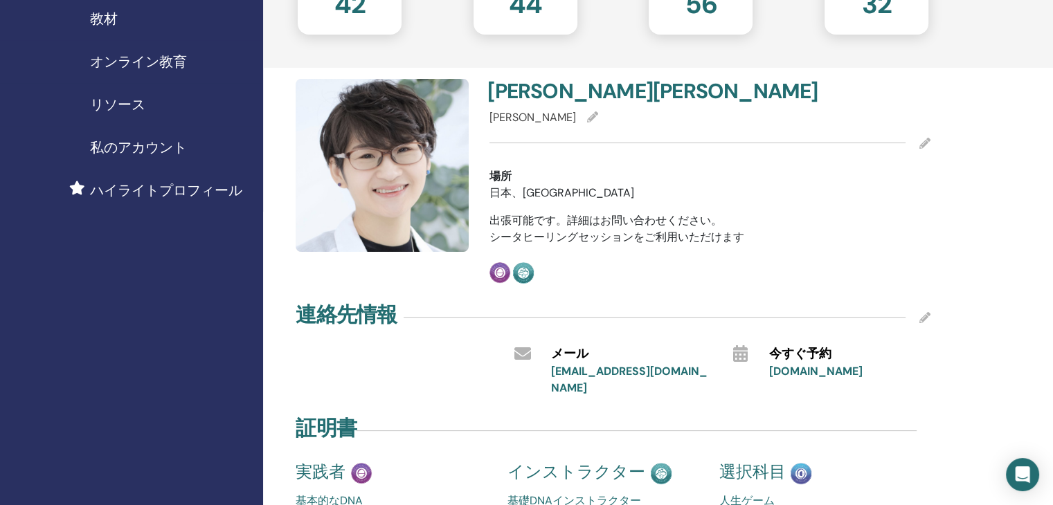
scroll to position [138, 0]
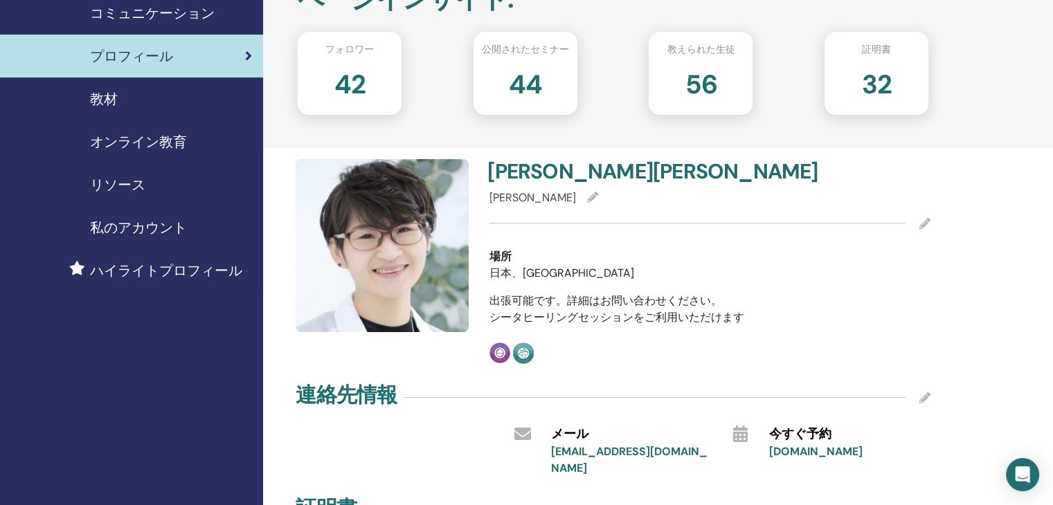
click at [183, 268] on font "ハイライトプロフィール" at bounding box center [166, 271] width 152 height 18
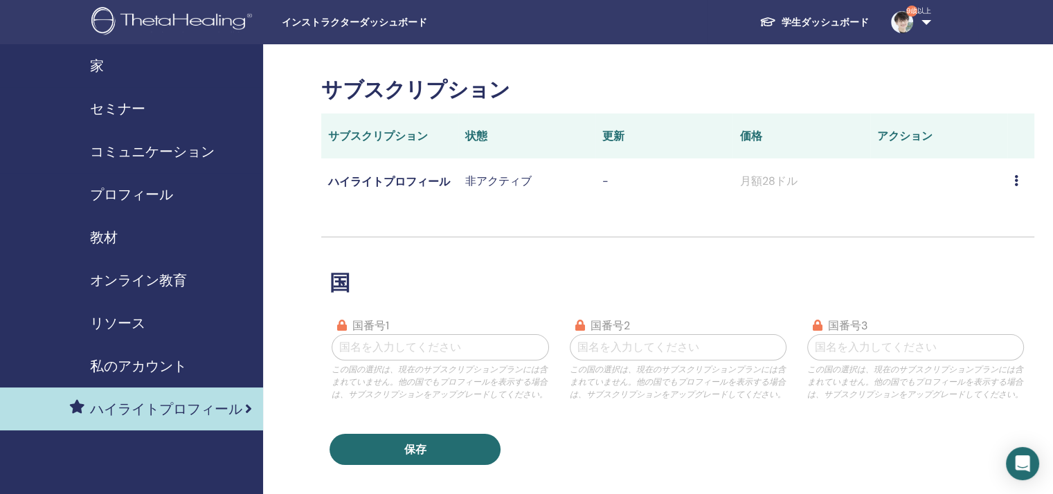
click at [97, 68] on font "家" at bounding box center [97, 66] width 14 height 18
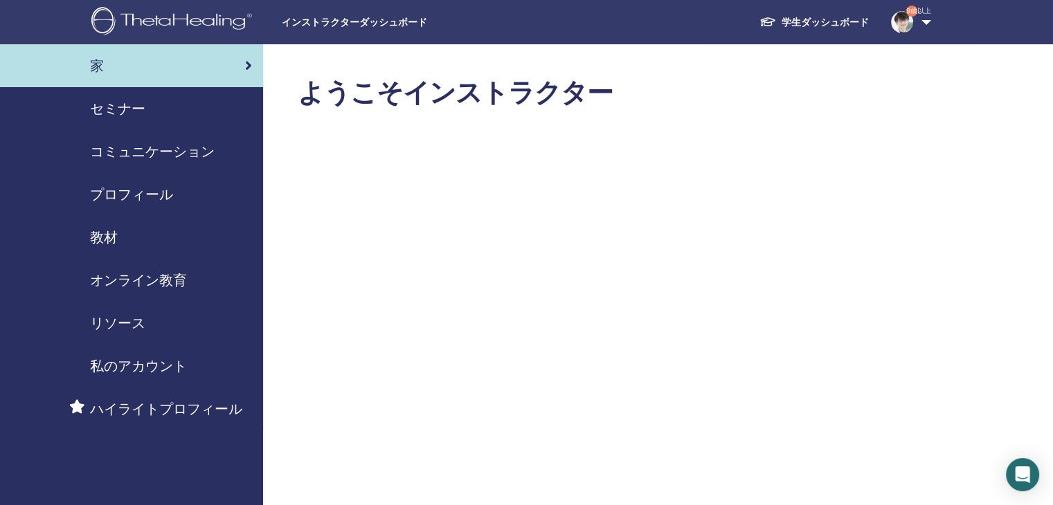
click at [924, 23] on link "9歳以上" at bounding box center [908, 22] width 57 height 44
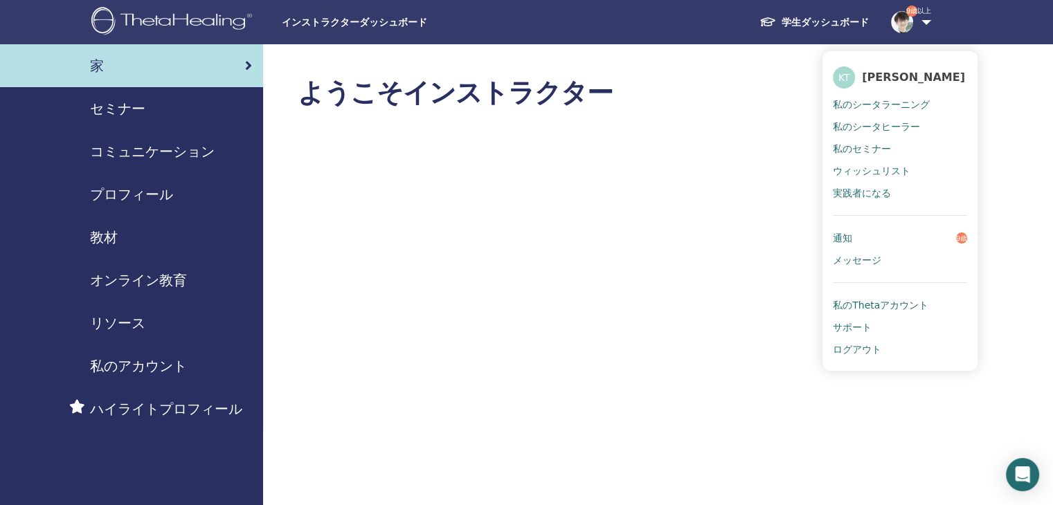
click at [908, 236] on link "通知 9歳以上" at bounding box center [899, 238] width 134 height 22
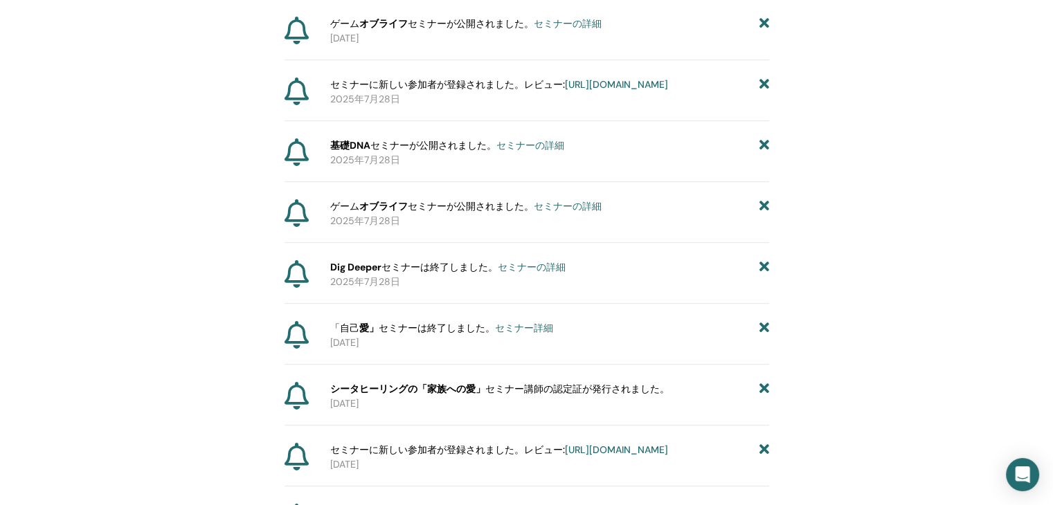
scroll to position [1002, 0]
